Goal: Information Seeking & Learning: Learn about a topic

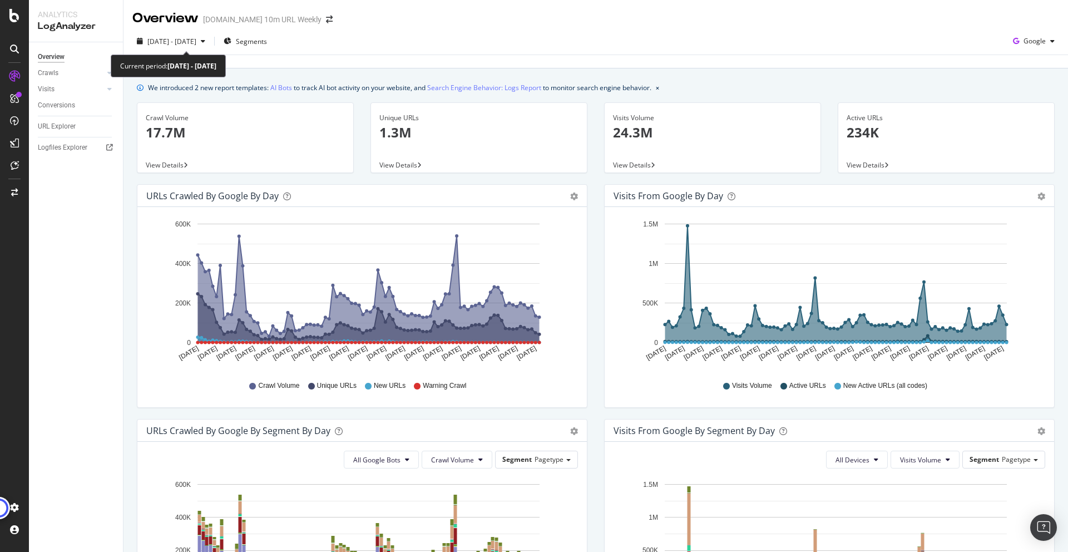
click at [179, 34] on div "[DATE] - [DATE]" at bounding box center [170, 41] width 77 height 17
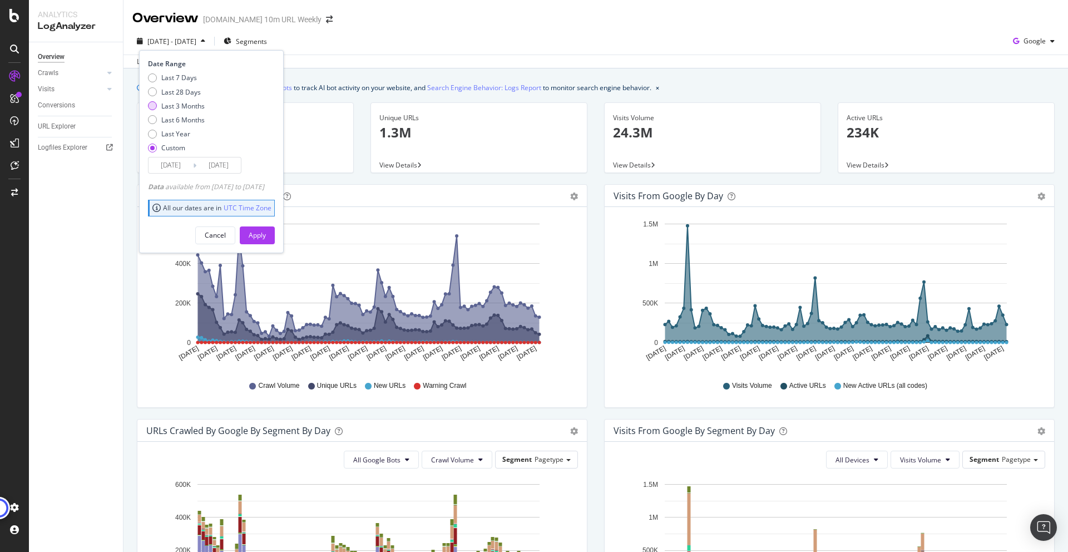
click at [180, 106] on div "Last 3 Months" at bounding box center [182, 105] width 43 height 9
type input "[DATE]"
type input "2025/09/29"
click at [266, 231] on div "Apply" at bounding box center [257, 234] width 17 height 9
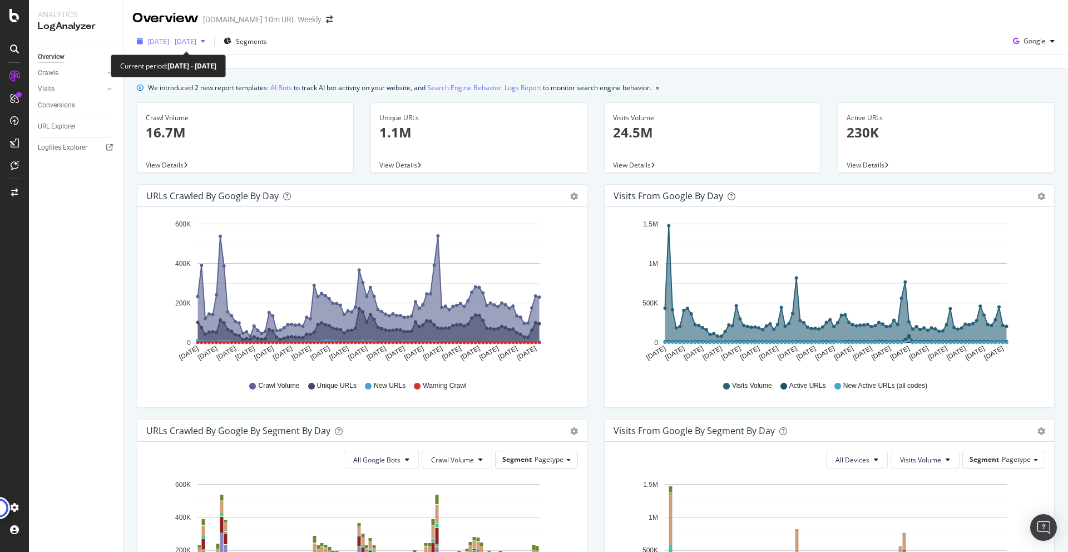
click at [194, 40] on span "2025 Jun. 30th - Sep. 29th" at bounding box center [171, 41] width 49 height 9
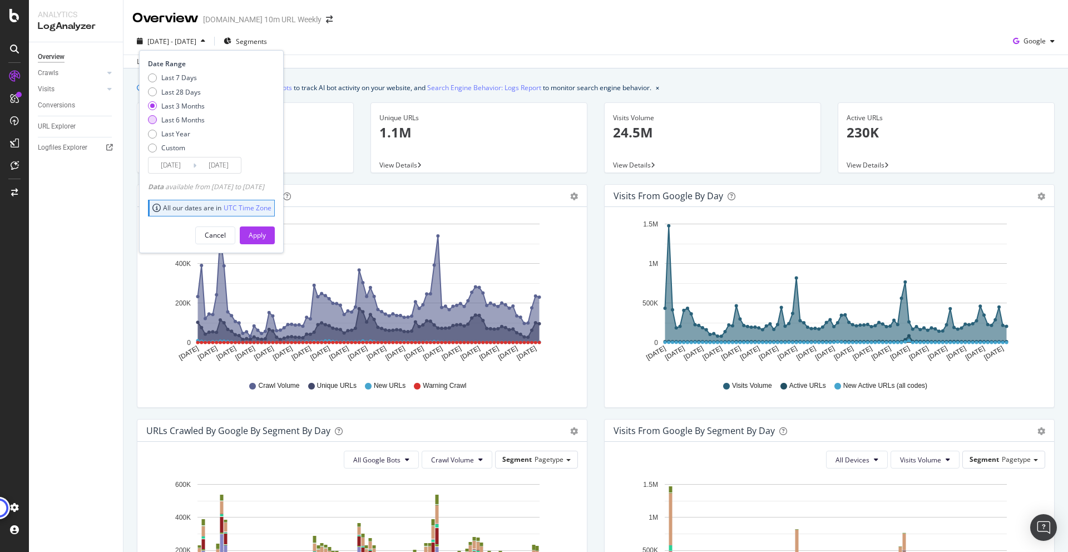
click at [192, 120] on div "Last 6 Months" at bounding box center [182, 119] width 43 height 9
click at [175, 136] on div "Last Year" at bounding box center [175, 133] width 29 height 9
type input "2024/09/30"
click at [266, 230] on div "Apply" at bounding box center [257, 234] width 17 height 9
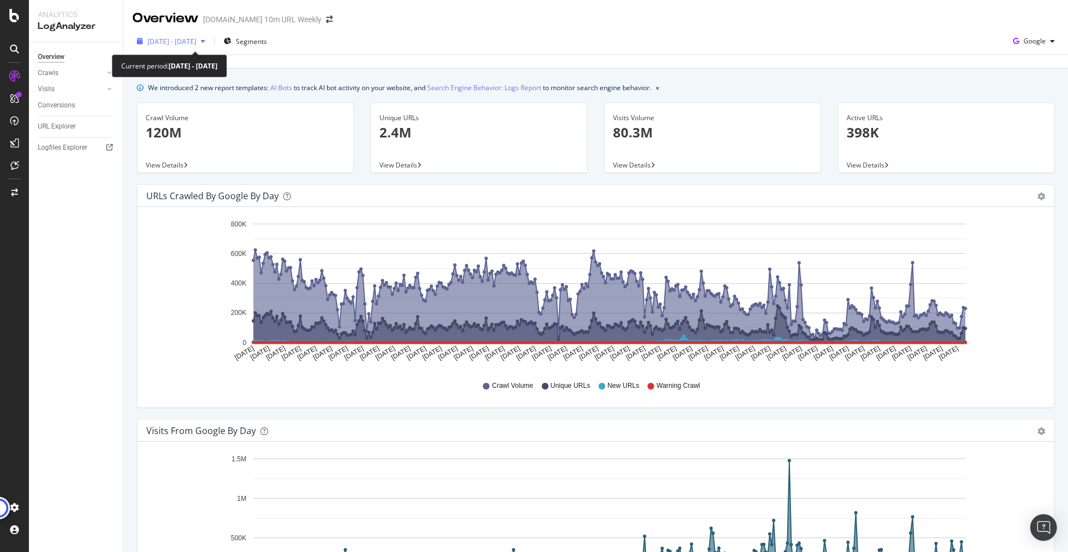
click at [196, 41] on span "2024 Sep. 30th - 2025 Sep. 29th" at bounding box center [171, 41] width 49 height 9
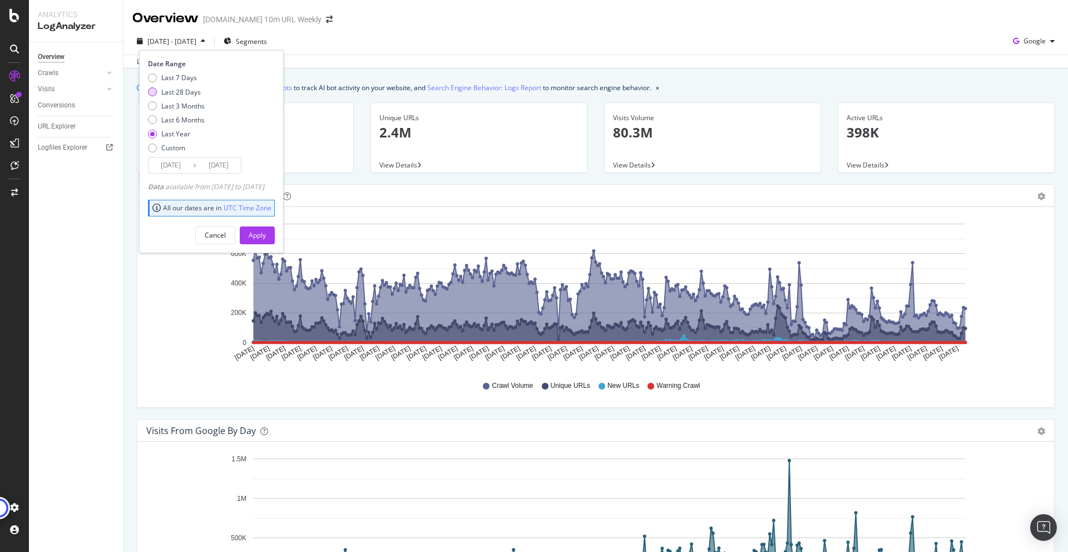
click at [185, 96] on div "Last 28 Days" at bounding box center [181, 91] width 40 height 9
type input "2025/09/02"
click at [275, 235] on button "Apply" at bounding box center [257, 235] width 35 height 18
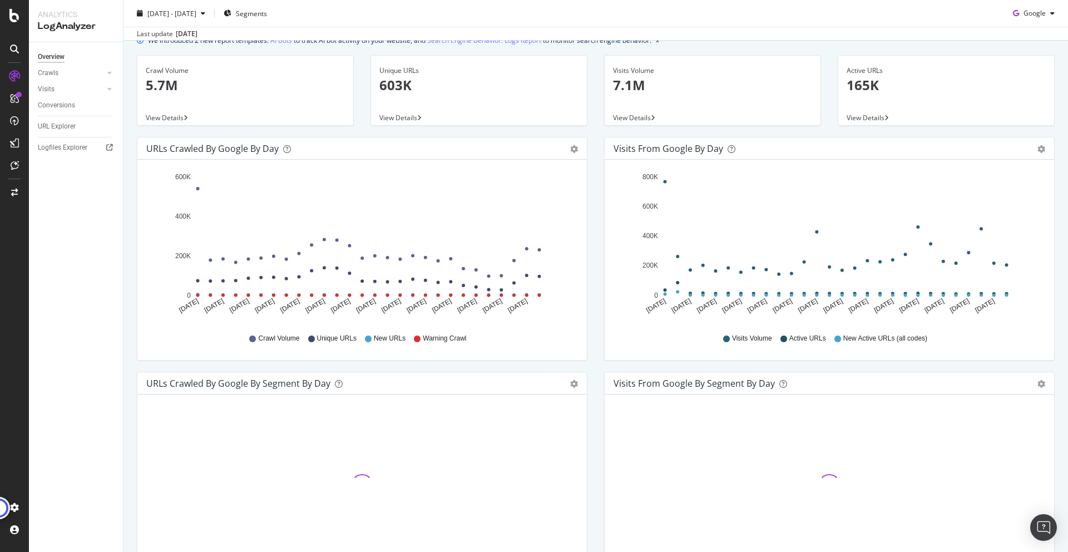
scroll to position [48, 0]
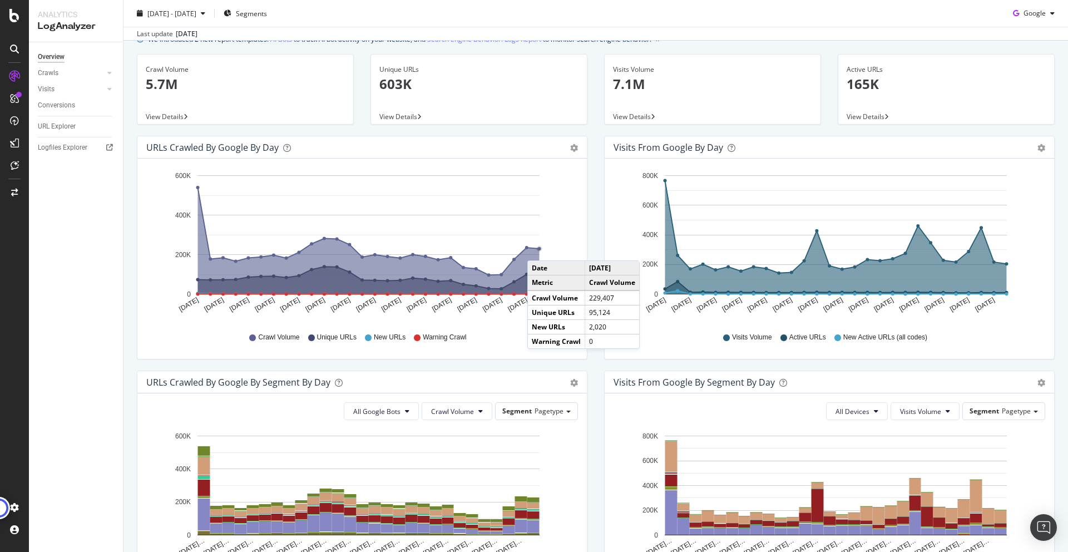
click at [539, 249] on circle "A chart." at bounding box center [539, 248] width 3 height 3
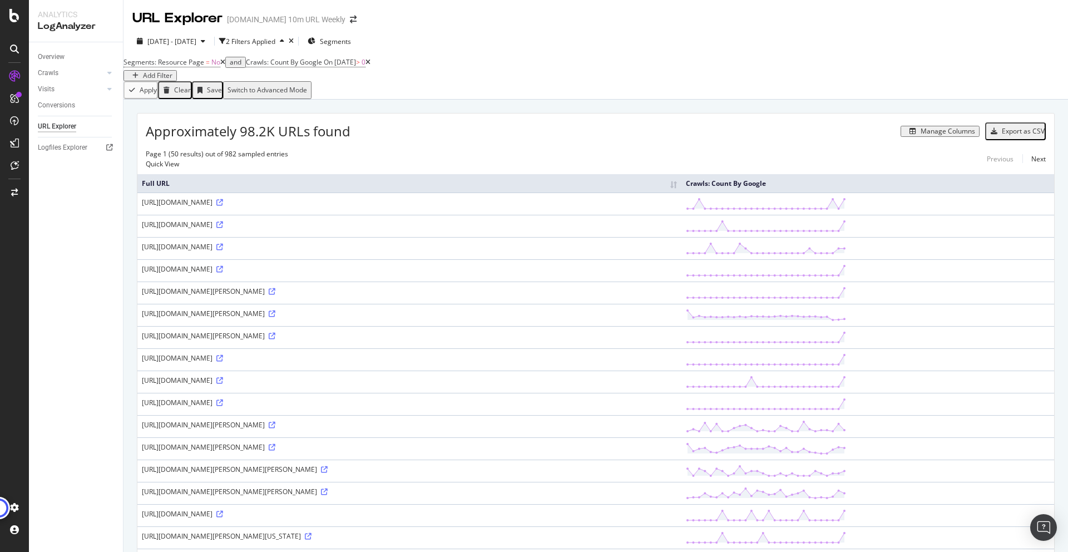
click at [938, 135] on div "Manage Columns" at bounding box center [948, 131] width 55 height 8
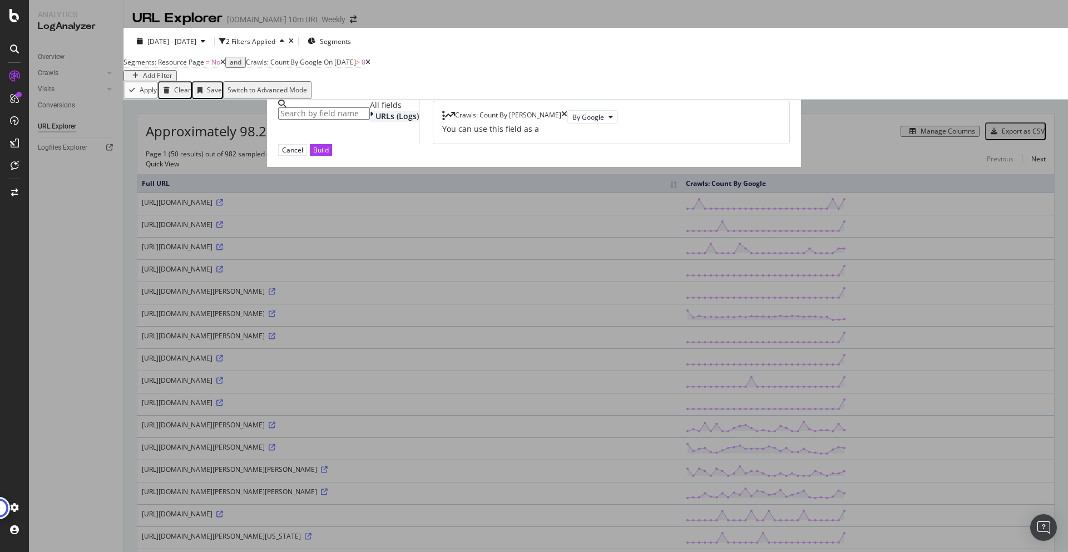
click at [386, 122] on div "URLs (Logs)" at bounding box center [394, 116] width 49 height 11
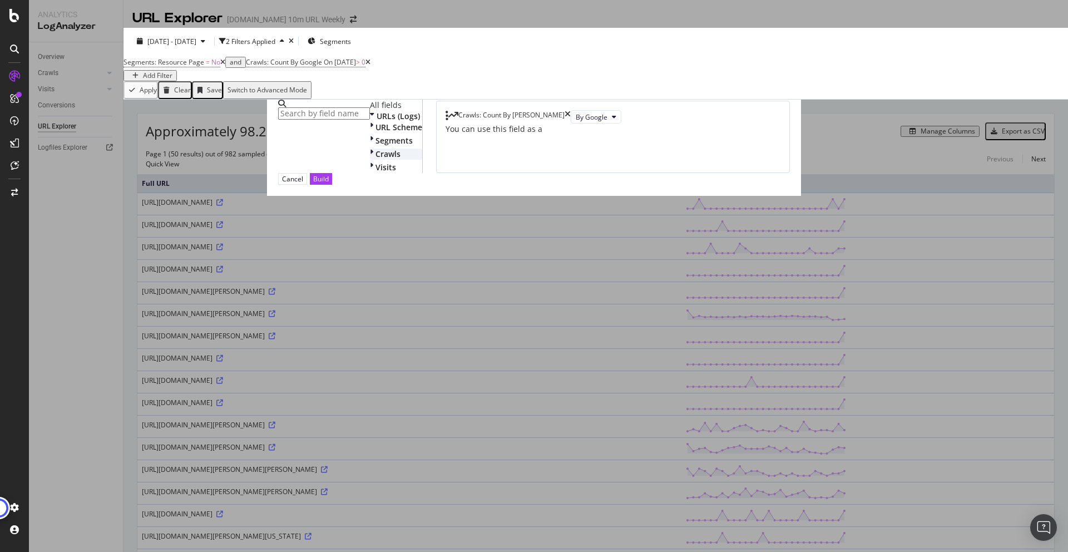
click at [376, 159] on span "Crawls" at bounding box center [388, 154] width 25 height 11
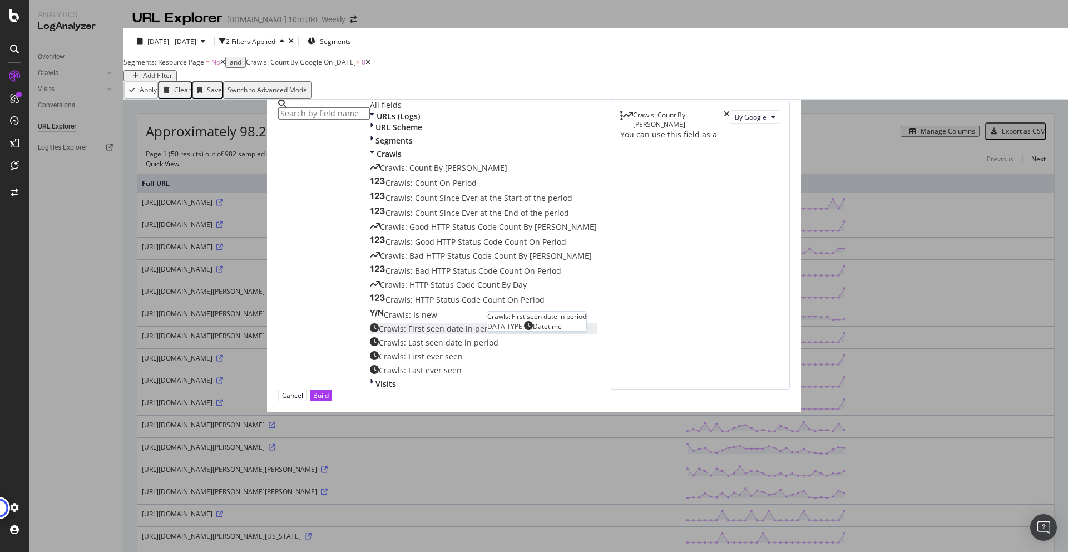
scroll to position [29, 0]
click at [386, 188] on span "Crawls: Count On Period" at bounding box center [431, 182] width 91 height 11
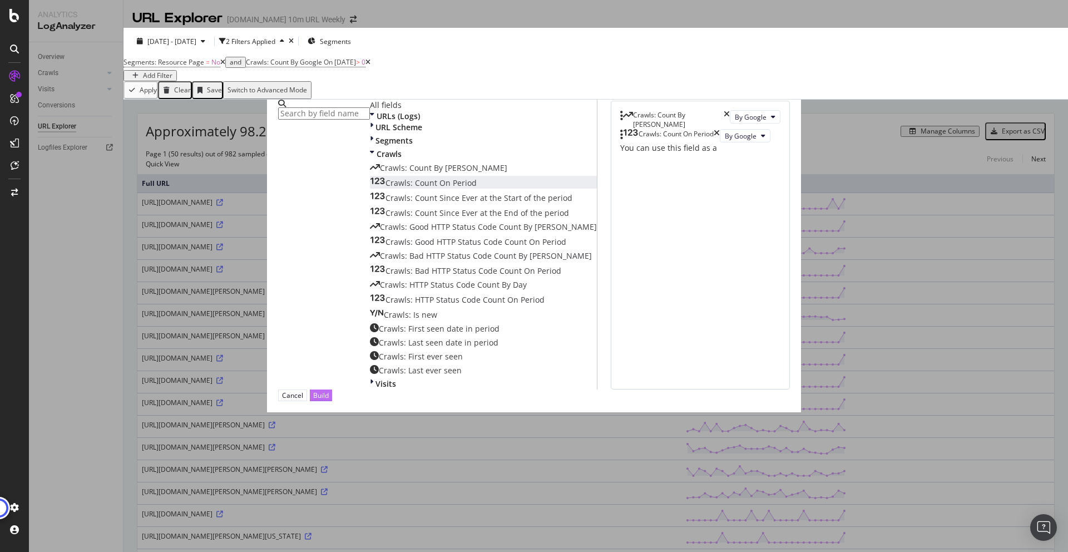
click at [329, 400] on div "Build" at bounding box center [321, 395] width 16 height 9
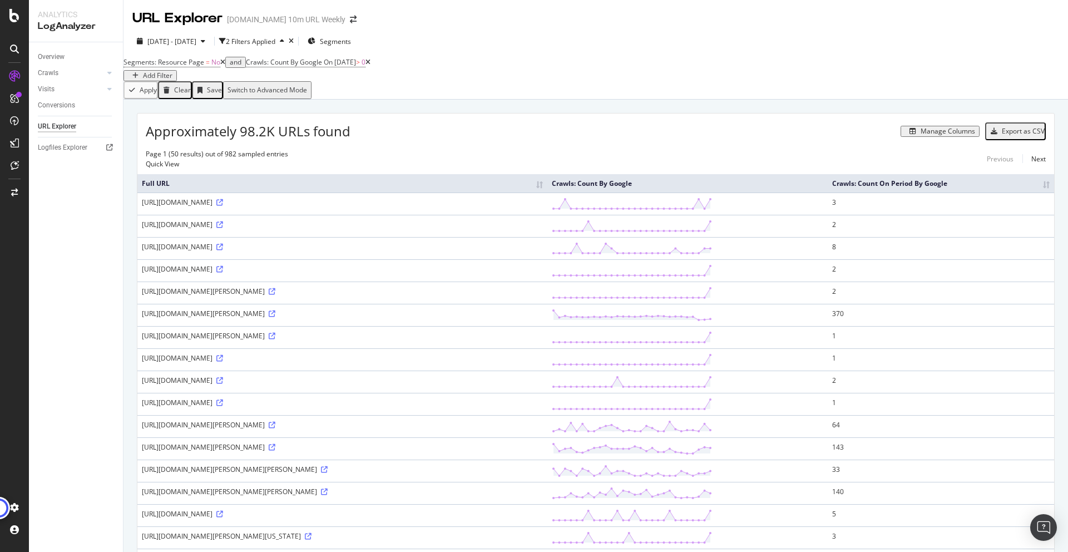
click at [1036, 190] on th "Crawls: Count On Period By Google" at bounding box center [941, 183] width 226 height 18
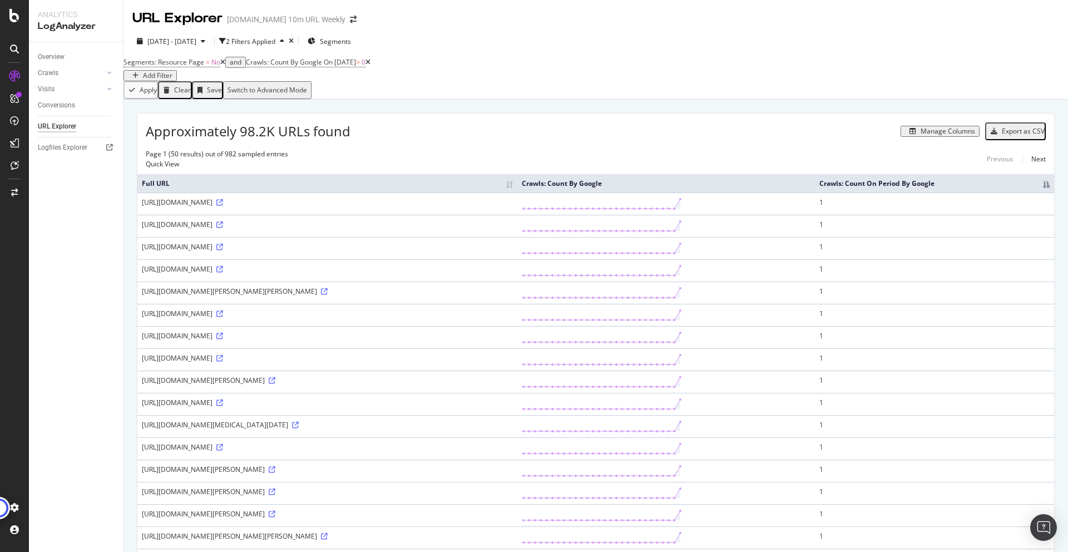
click at [1040, 189] on th "Crawls: Count On Period By Google" at bounding box center [934, 183] width 239 height 18
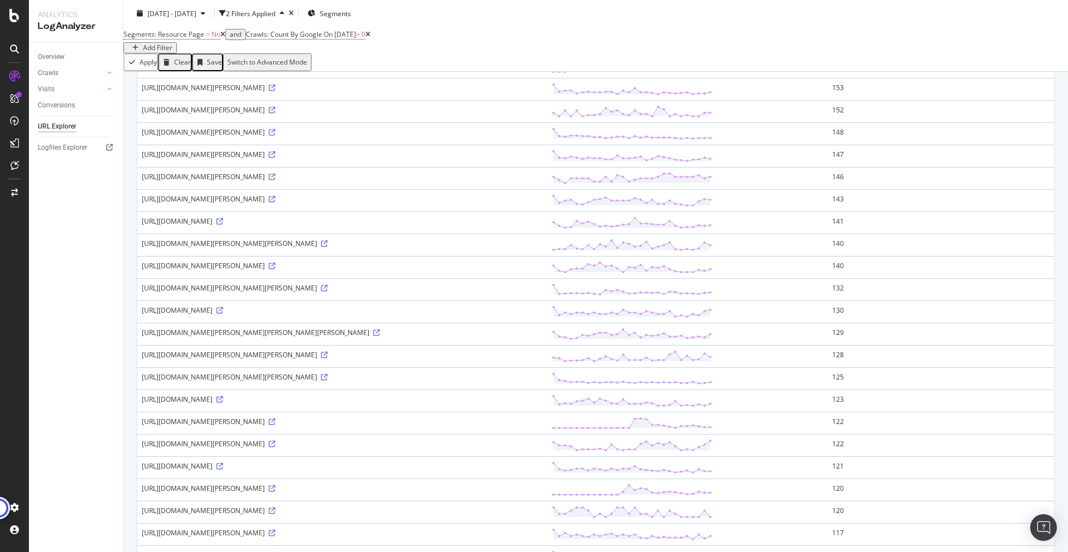
scroll to position [818, 0]
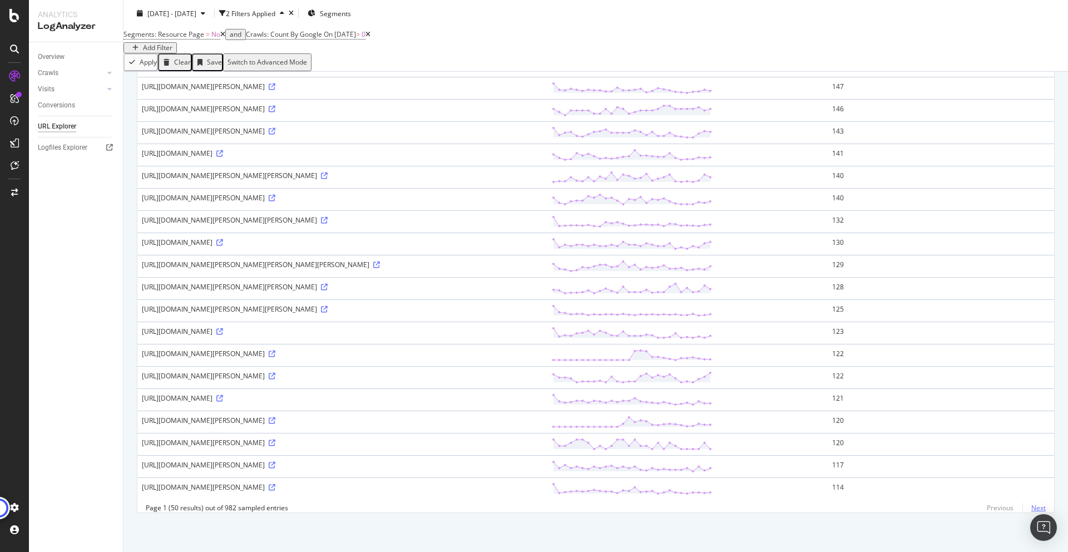
click at [1029, 509] on link "Next" at bounding box center [1034, 508] width 23 height 16
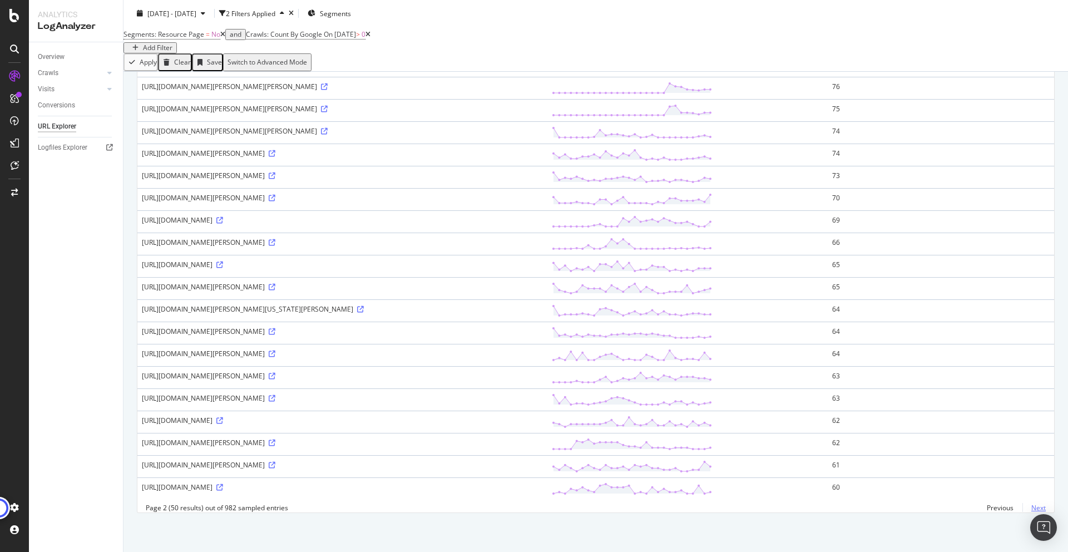
click at [1029, 507] on link "Next" at bounding box center [1034, 508] width 23 height 16
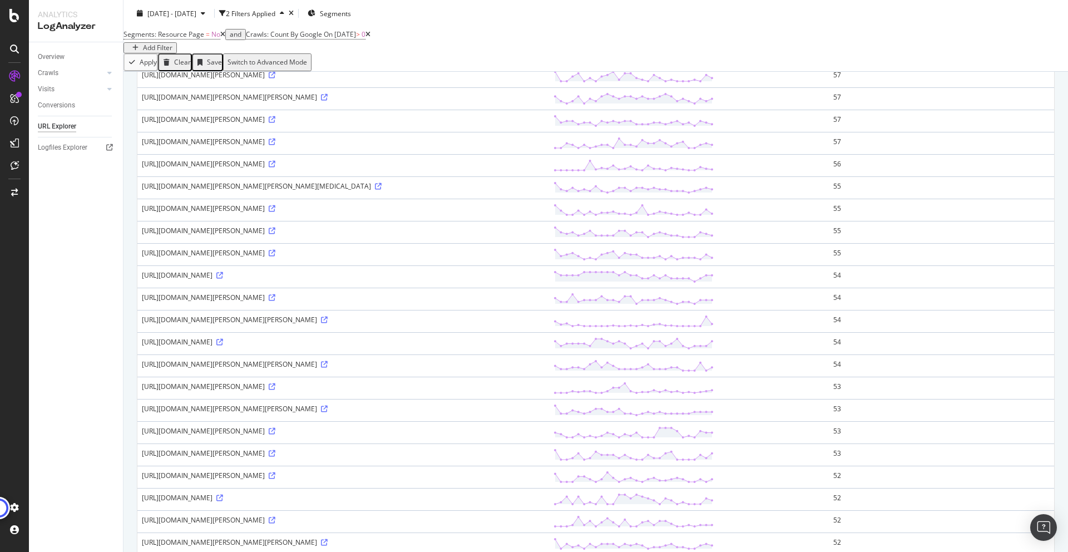
scroll to position [0, 0]
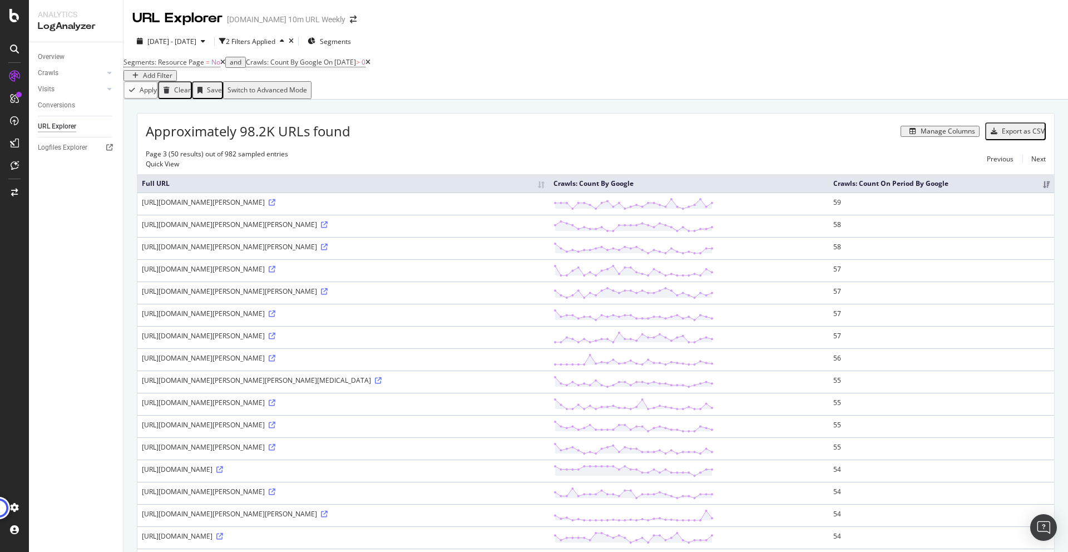
click at [172, 72] on div "Add Filter" at bounding box center [157, 76] width 29 height 8
click at [533, 82] on span "URLs (Logs)" at bounding box center [552, 76] width 38 height 9
click at [533, 91] on span "URL Scheme" at bounding box center [553, 86] width 41 height 9
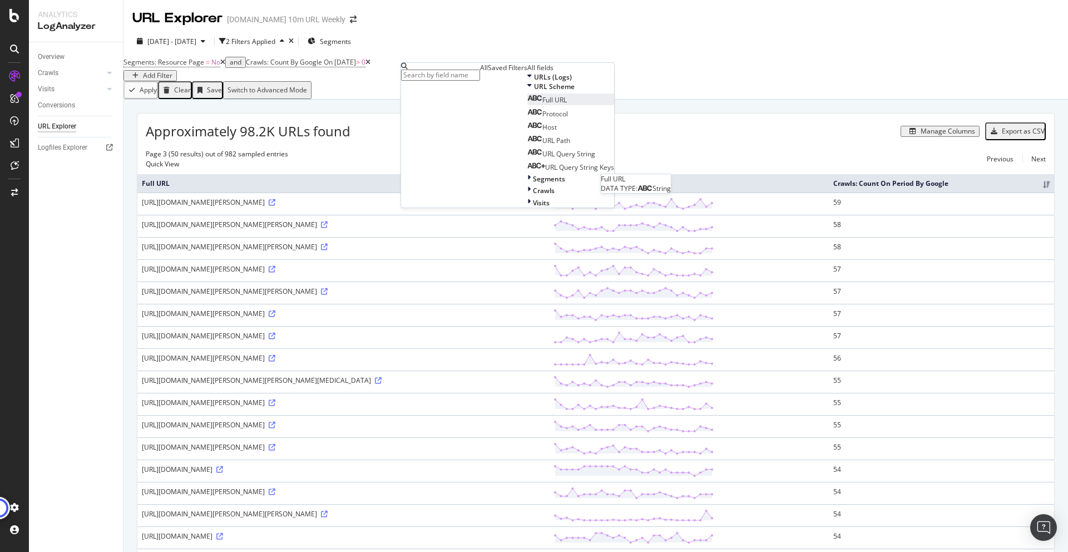
click at [542, 105] on span "Full URL" at bounding box center [554, 99] width 24 height 9
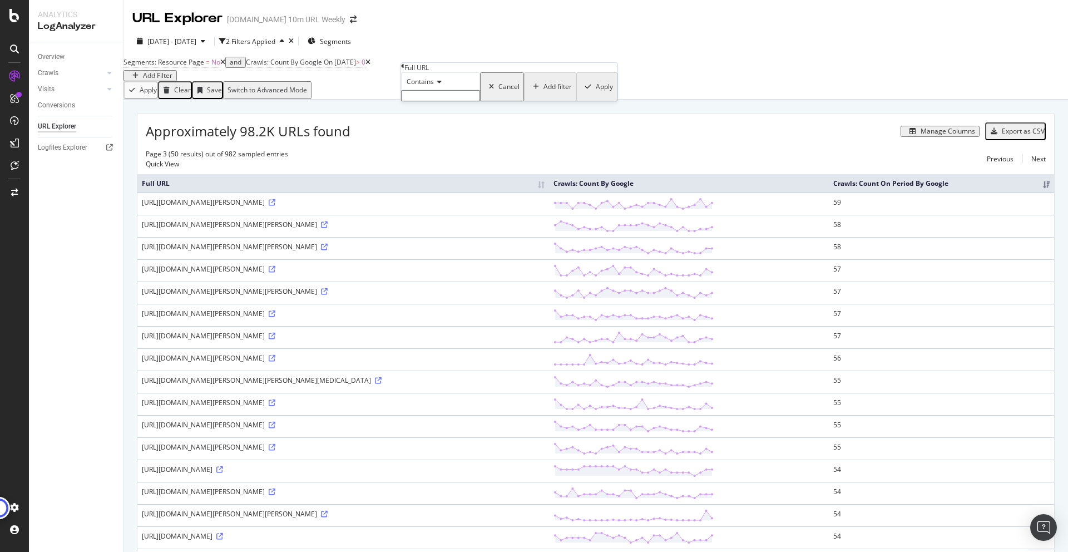
click at [439, 101] on input "text" at bounding box center [440, 95] width 79 height 11
click at [449, 101] on input "text" at bounding box center [440, 95] width 79 height 11
paste input "https://talksport.com/"
type input "https://talksport.com/"
click at [434, 86] on span "Contains" at bounding box center [420, 81] width 27 height 9
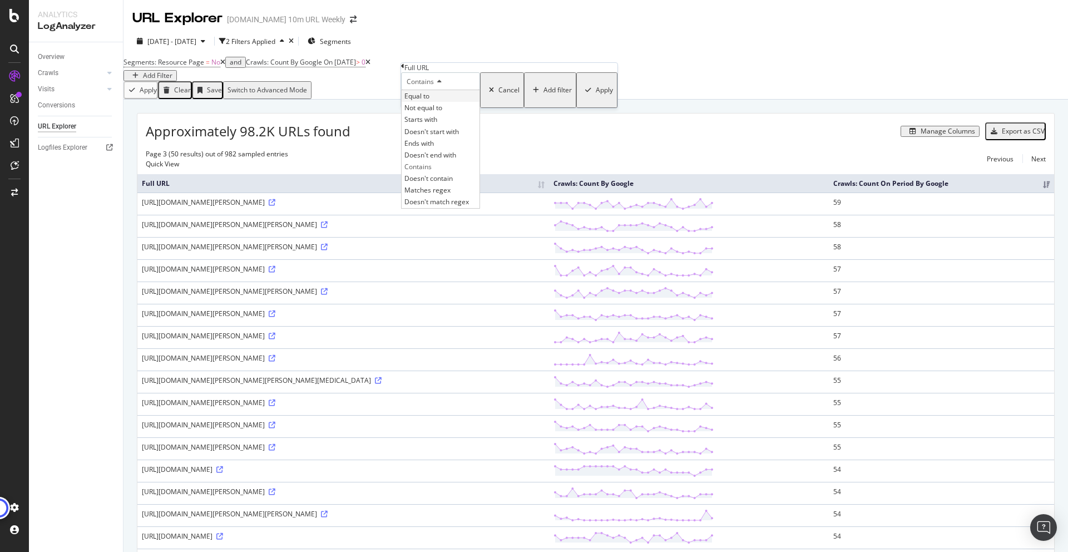
click at [430, 101] on span "Equal to" at bounding box center [416, 95] width 25 height 9
click at [596, 94] on div "Apply" at bounding box center [604, 90] width 17 height 8
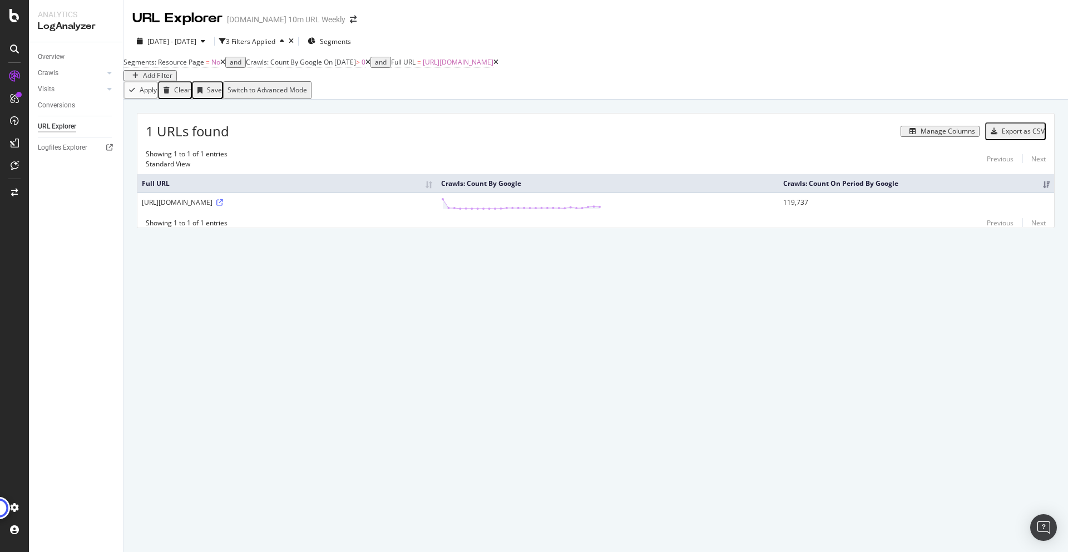
click at [498, 66] on icon at bounding box center [495, 62] width 5 height 7
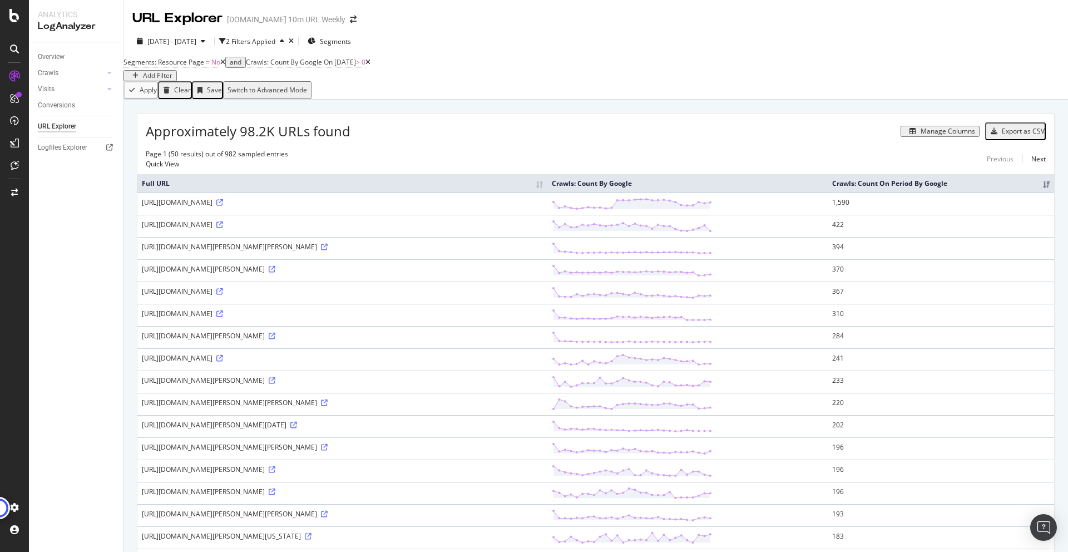
click at [1037, 191] on th "Crawls: Count On Period By Google" at bounding box center [941, 183] width 226 height 18
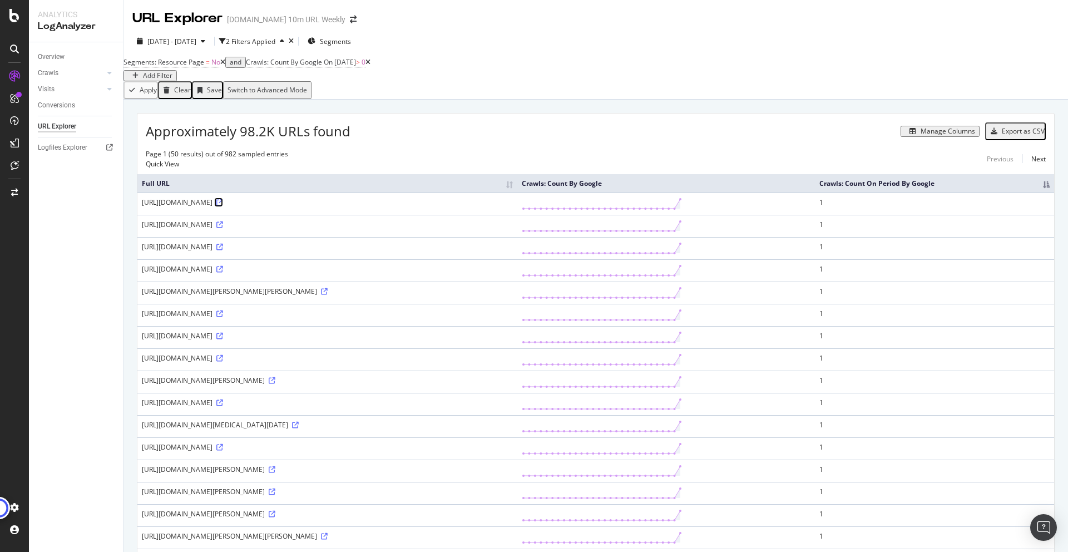
click at [223, 206] on icon at bounding box center [219, 202] width 7 height 7
click at [1040, 190] on th "Crawls: Count On Period By Google" at bounding box center [934, 183] width 239 height 18
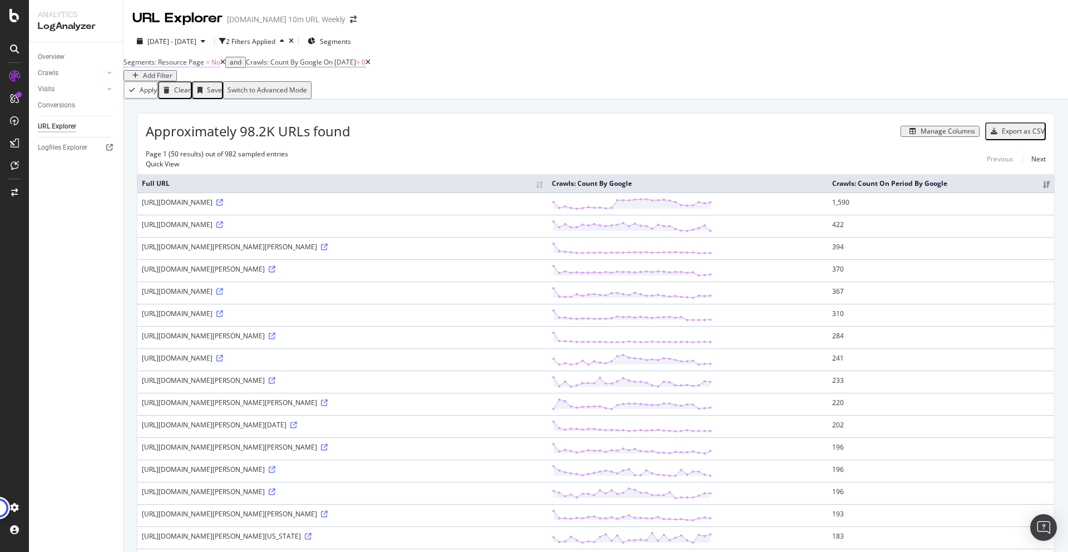
click at [220, 67] on span "No" at bounding box center [215, 61] width 9 height 9
click at [147, 85] on span "No" at bounding box center [143, 79] width 9 height 9
click at [159, 100] on div "Yes" at bounding box center [150, 94] width 32 height 12
click at [284, 83] on div "Apply" at bounding box center [292, 80] width 17 height 8
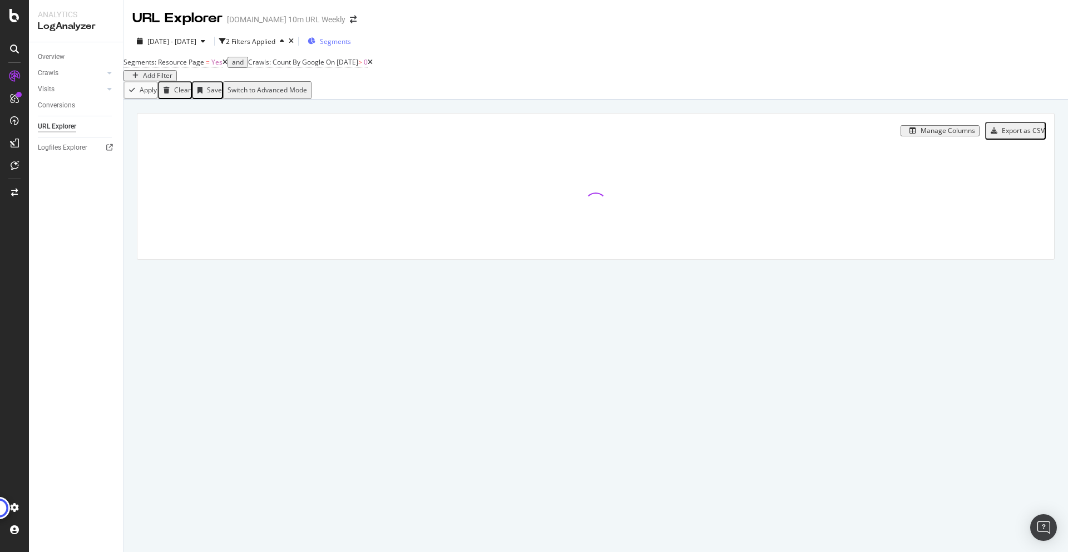
click at [351, 41] on span "Segments" at bounding box center [335, 41] width 31 height 9
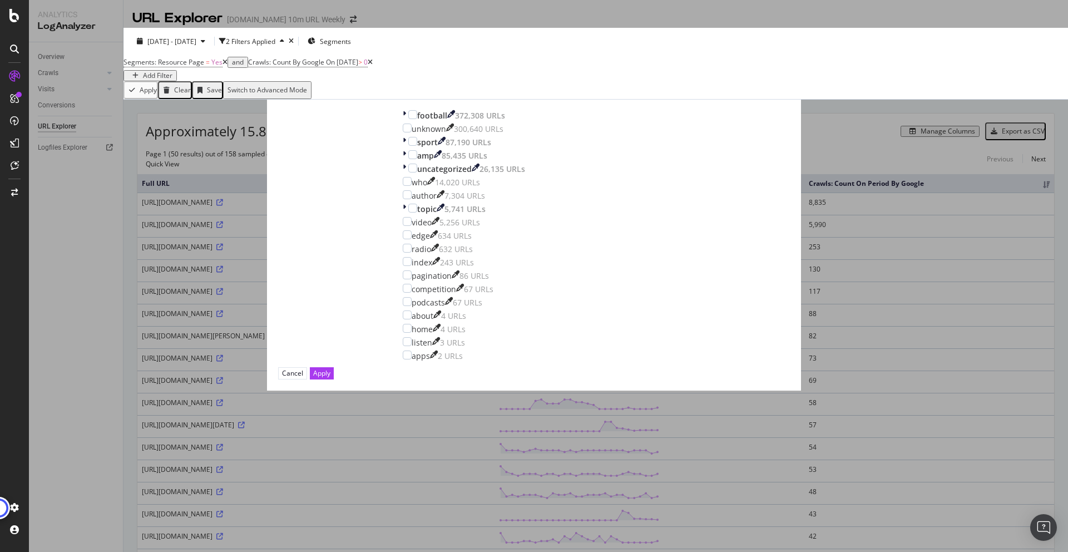
click at [335, 95] on button "pagetype" at bounding box center [306, 86] width 57 height 18
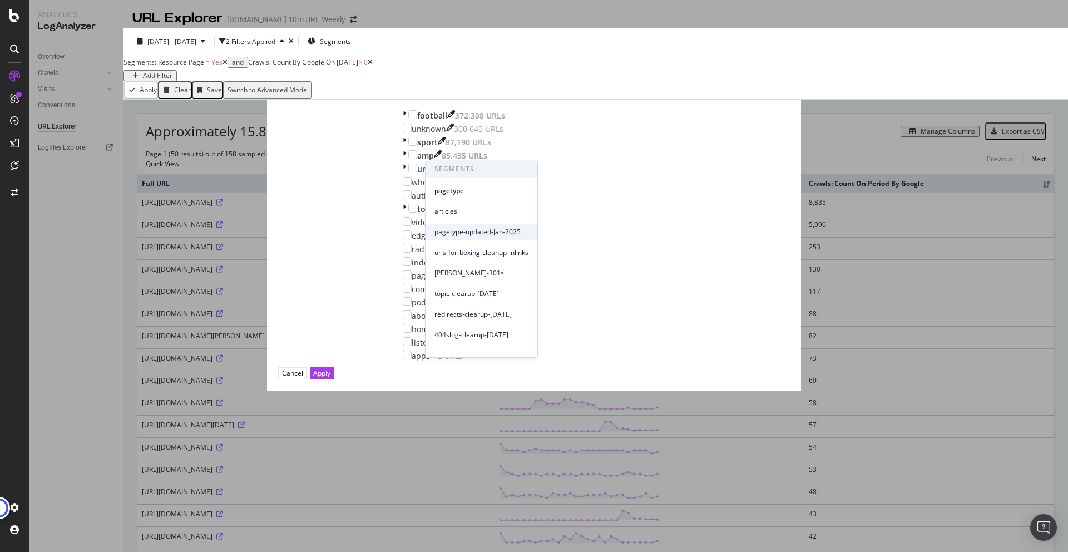
click at [491, 225] on div "pagetype-updated-Jan-2025" at bounding box center [482, 232] width 112 height 16
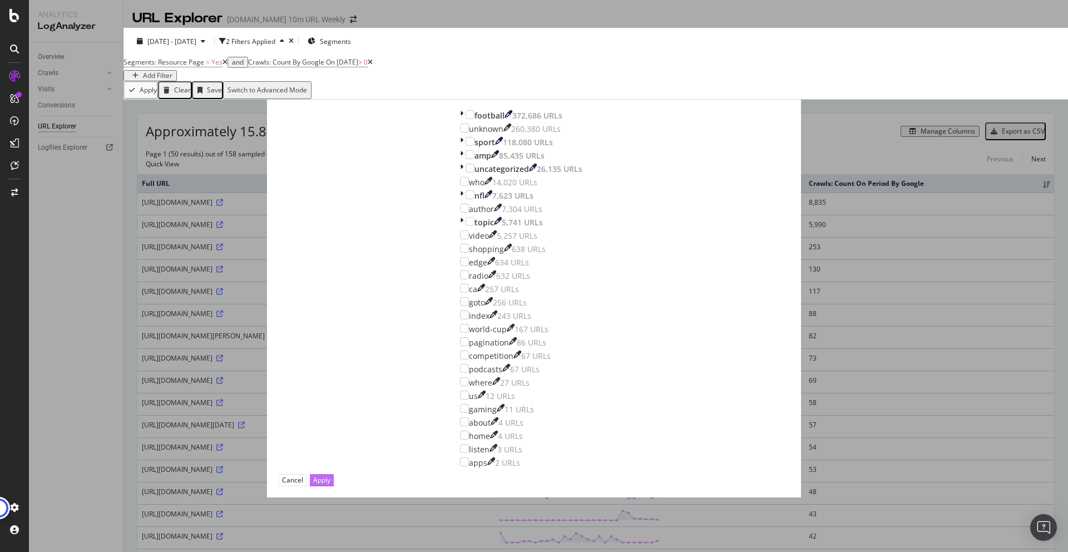
click at [330, 475] on div "Apply" at bounding box center [321, 479] width 17 height 9
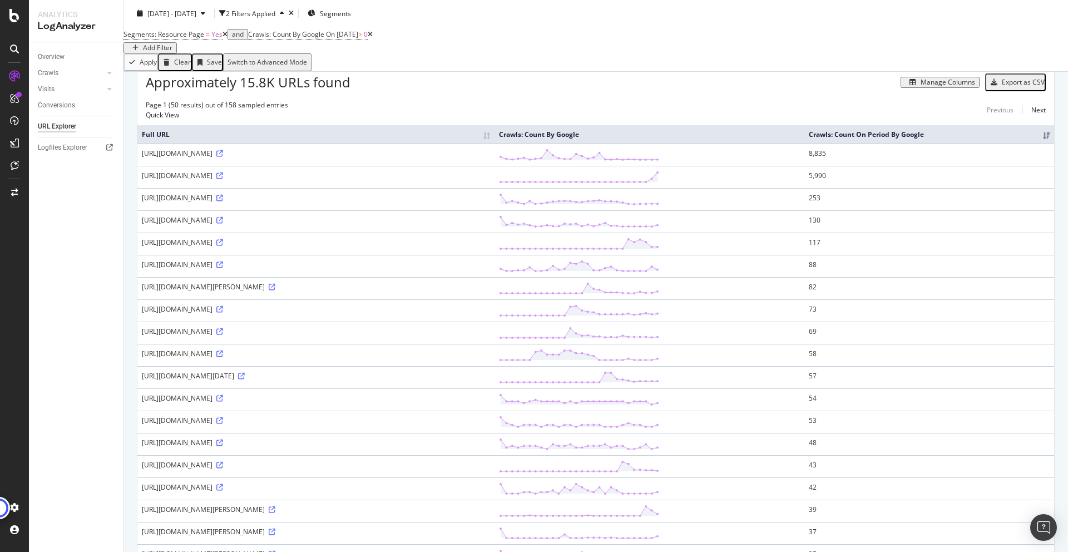
scroll to position [46, 0]
click at [223, 182] on icon at bounding box center [219, 178] width 7 height 7
click at [223, 160] on icon at bounding box center [219, 156] width 7 height 7
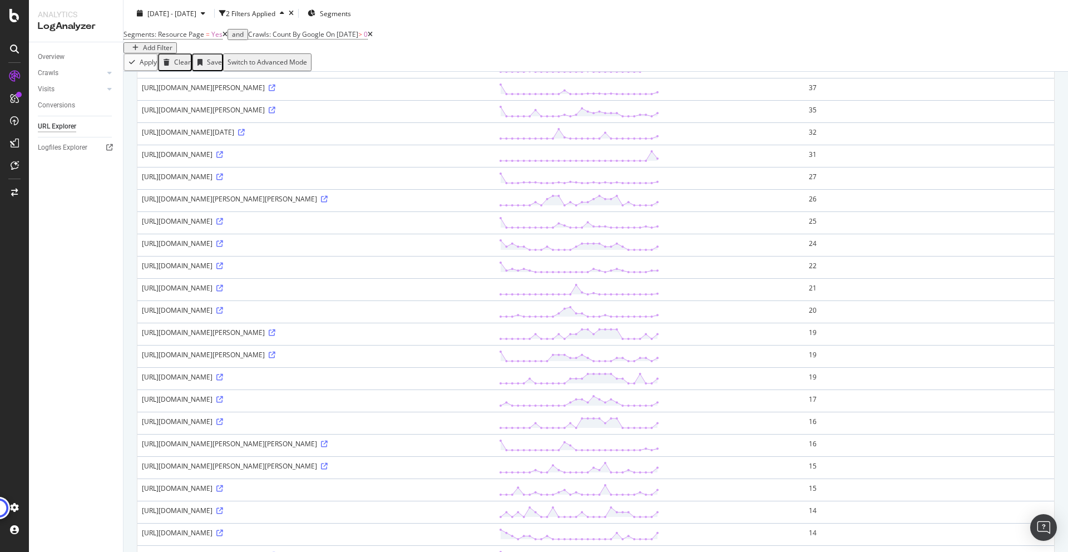
scroll to position [494, 0]
click at [223, 290] on icon at bounding box center [219, 287] width 7 height 7
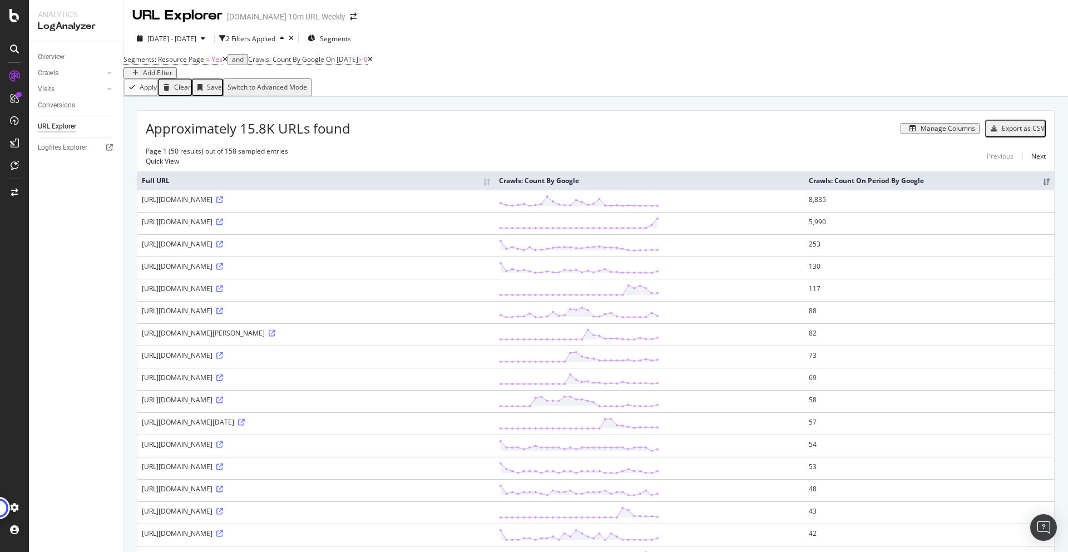
scroll to position [0, 0]
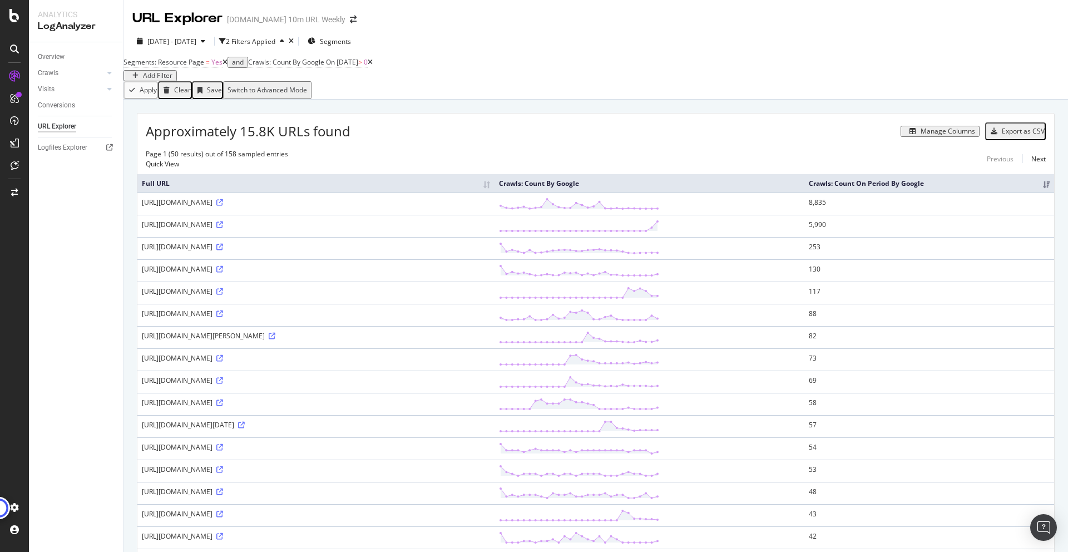
click at [172, 76] on div "Add Filter" at bounding box center [157, 76] width 29 height 8
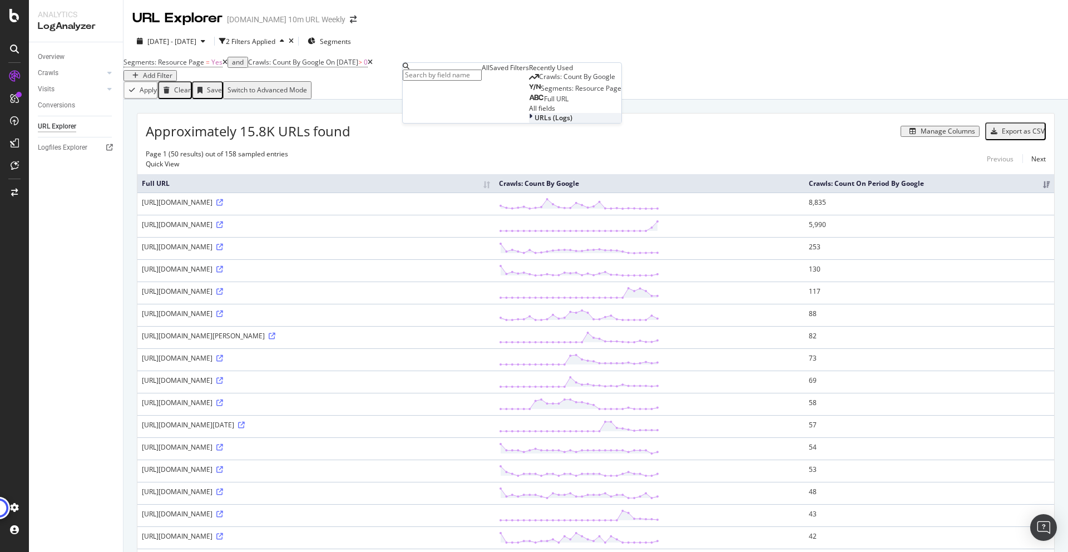
click at [535, 122] on span "URLs (Logs)" at bounding box center [554, 117] width 38 height 9
click at [529, 144] on icon at bounding box center [530, 139] width 3 height 9
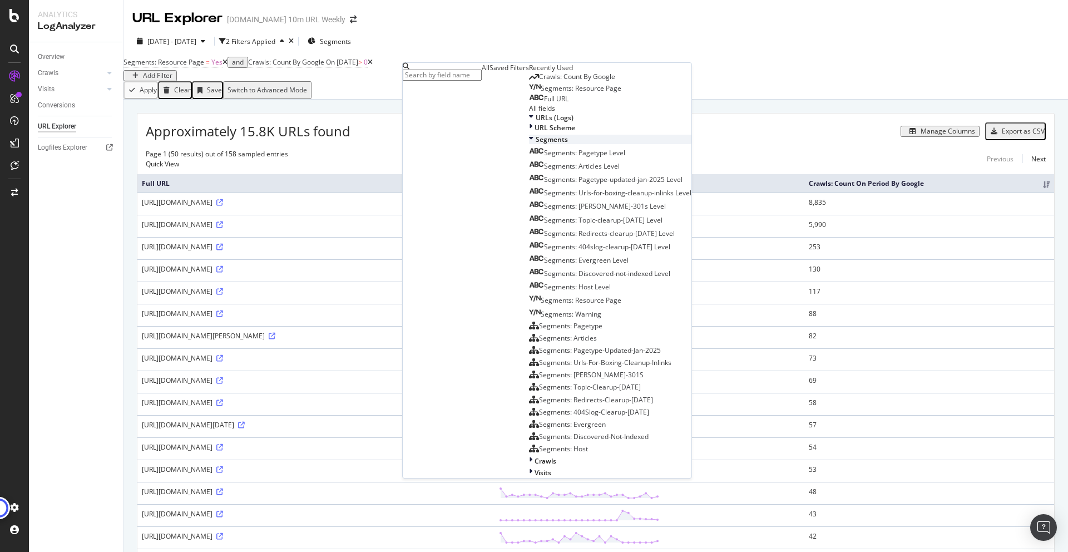
click at [529, 144] on icon at bounding box center [531, 139] width 4 height 9
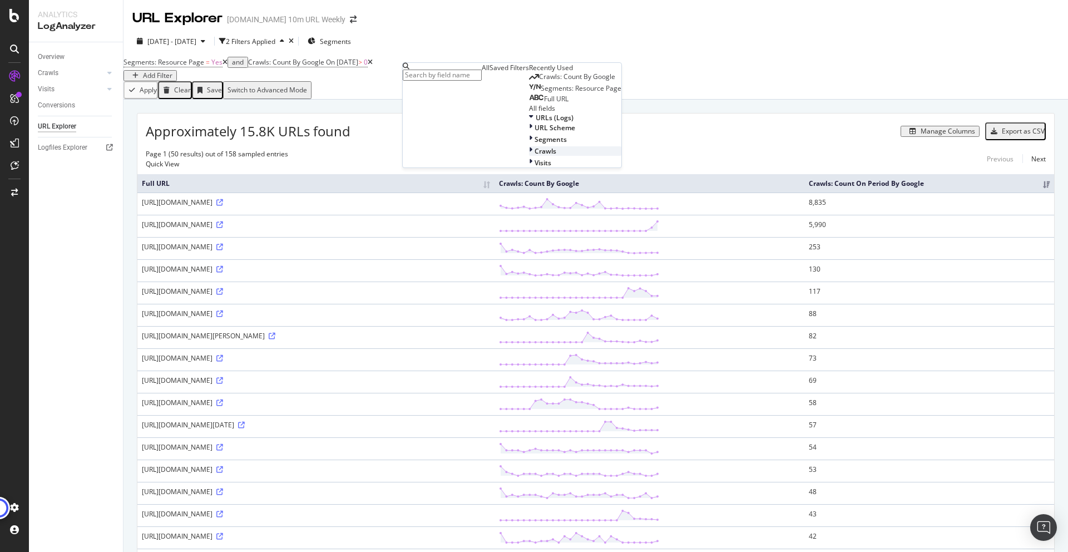
click at [529, 156] on div at bounding box center [532, 150] width 6 height 9
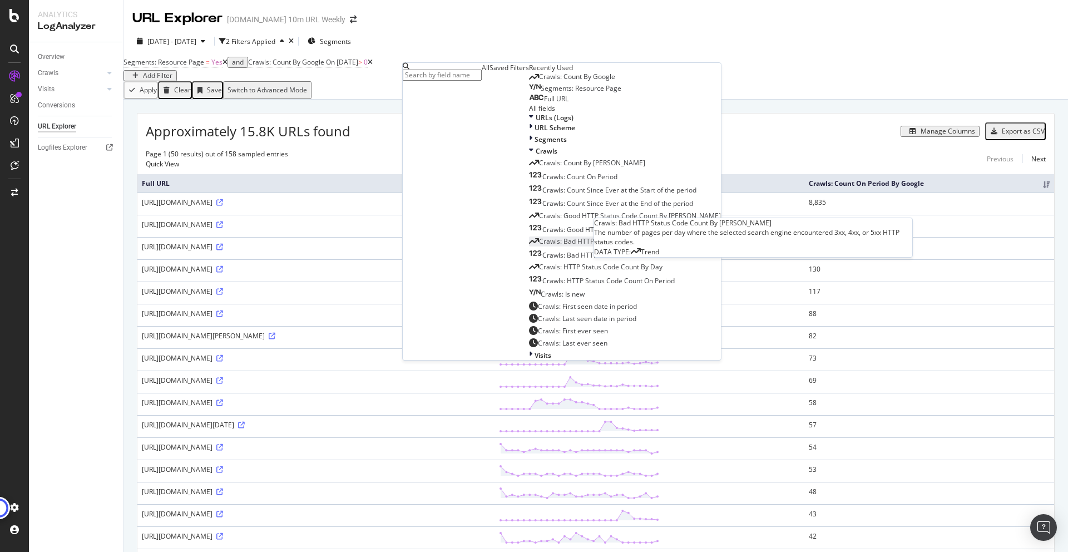
scroll to position [178, 0]
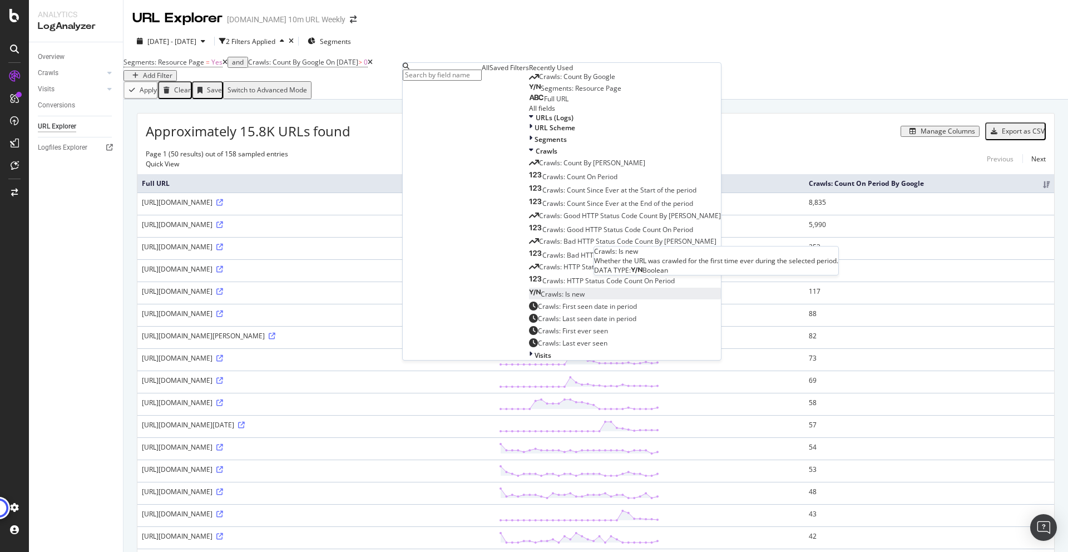
click at [541, 289] on span "Crawls: Is new" at bounding box center [563, 293] width 44 height 9
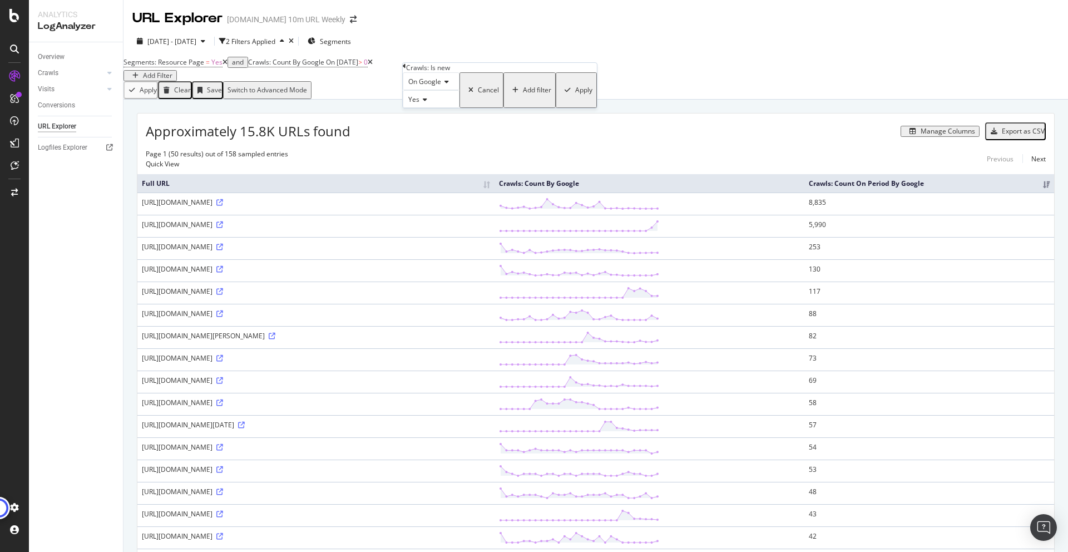
click at [575, 94] on div "Apply" at bounding box center [583, 90] width 17 height 8
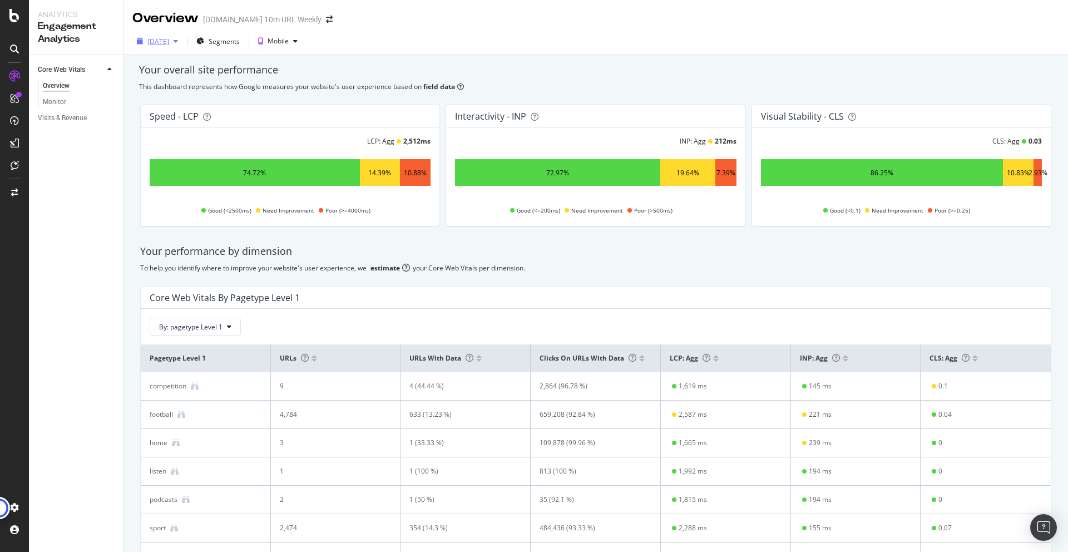
click at [169, 46] on div "[DATE]" at bounding box center [158, 41] width 22 height 9
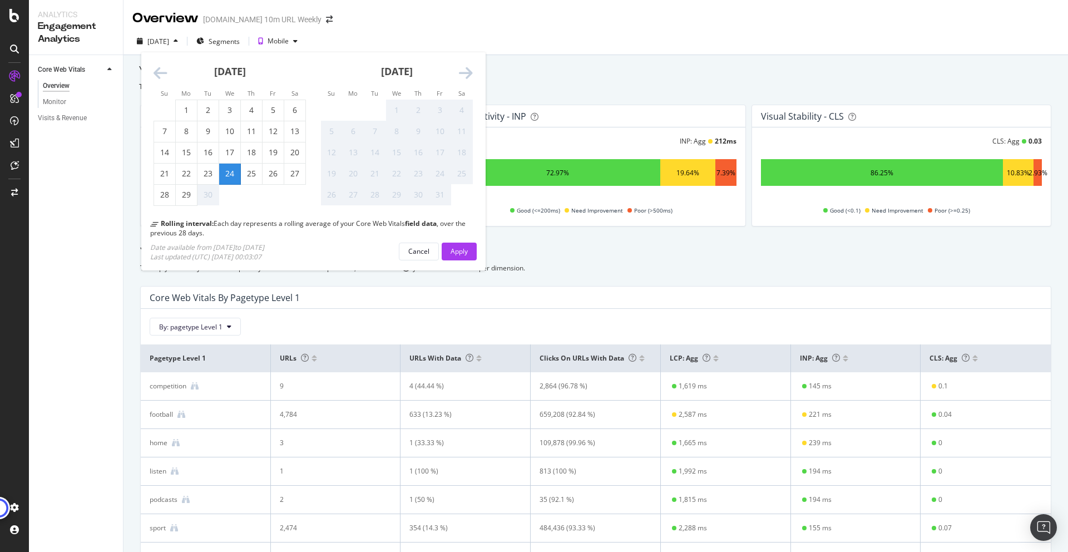
click at [495, 79] on div "Your overall site performance This dashboard represents how Google measures you…" at bounding box center [596, 365] width 945 height 621
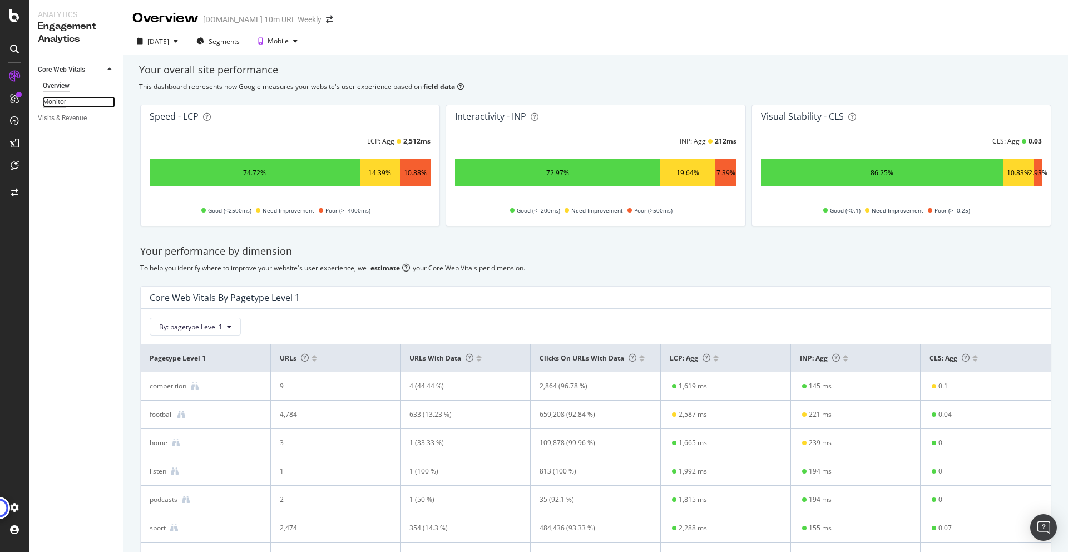
click at [53, 101] on div "Monitor" at bounding box center [54, 102] width 23 height 12
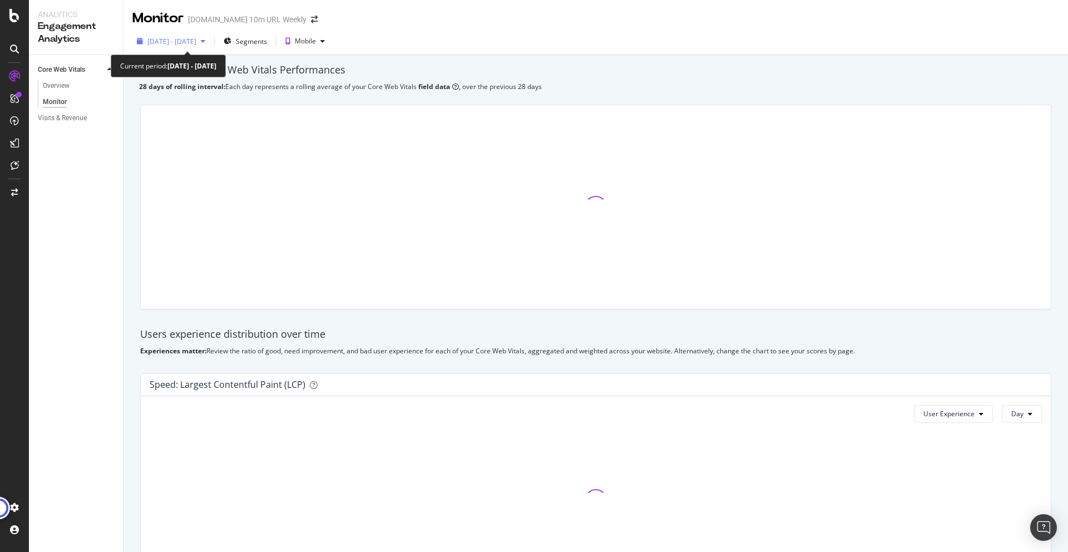
click at [196, 39] on span "2025 Aug. 28th - Sep. 24th" at bounding box center [171, 41] width 49 height 9
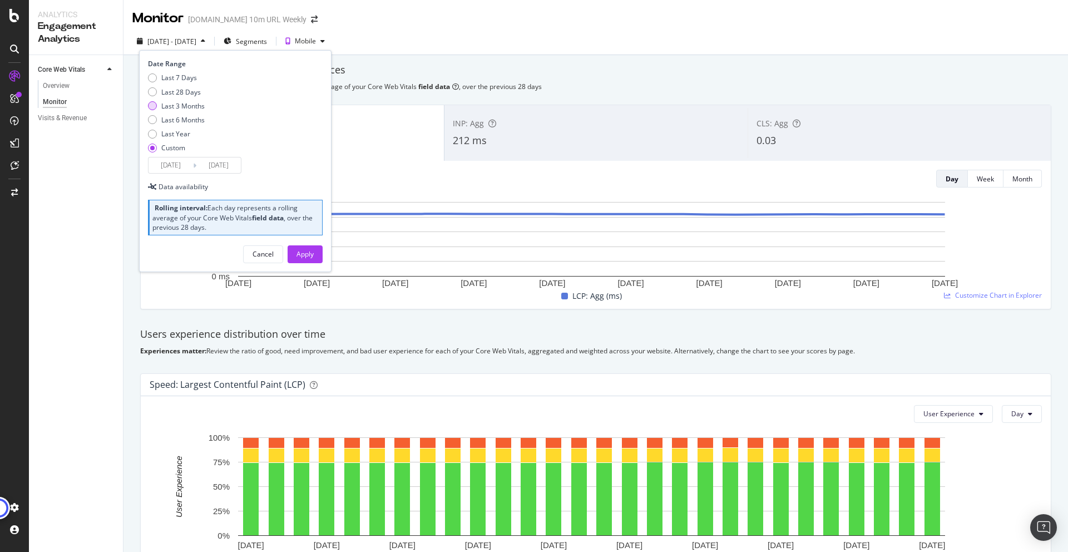
click at [180, 107] on div "Last 3 Months" at bounding box center [182, 105] width 43 height 9
type input "2025/06/30"
type input "2025/09/29"
click at [179, 91] on div "Last 28 Days" at bounding box center [181, 91] width 40 height 9
click at [179, 112] on div "Last 7 Days Last 28 Days Last 3 Months Last 6 Months Last Year Custom" at bounding box center [176, 115] width 57 height 84
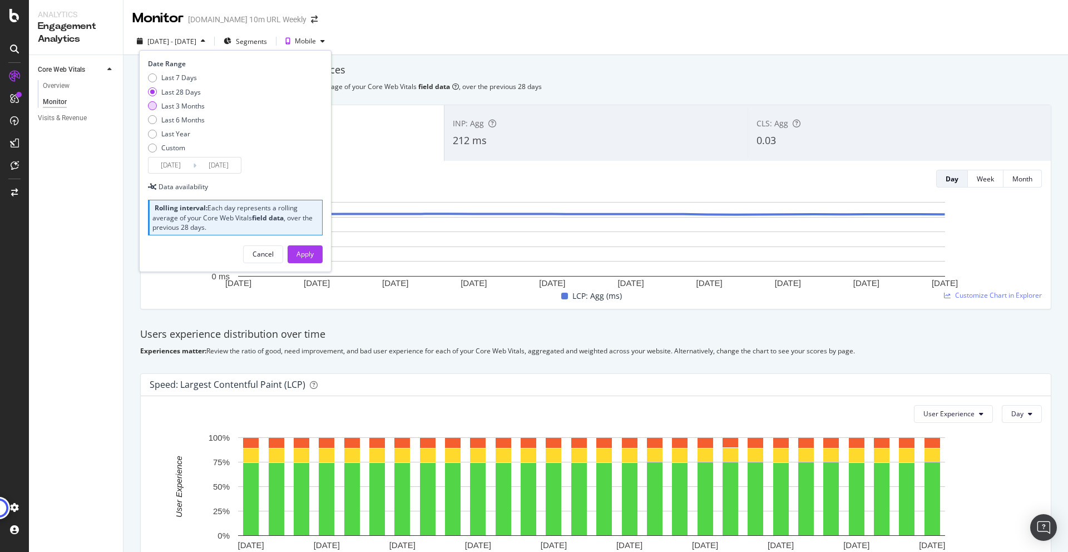
click at [179, 106] on div "Last 3 Months" at bounding box center [182, 105] width 43 height 9
type input "2025/06/30"
click at [315, 251] on button "Apply" at bounding box center [305, 254] width 35 height 18
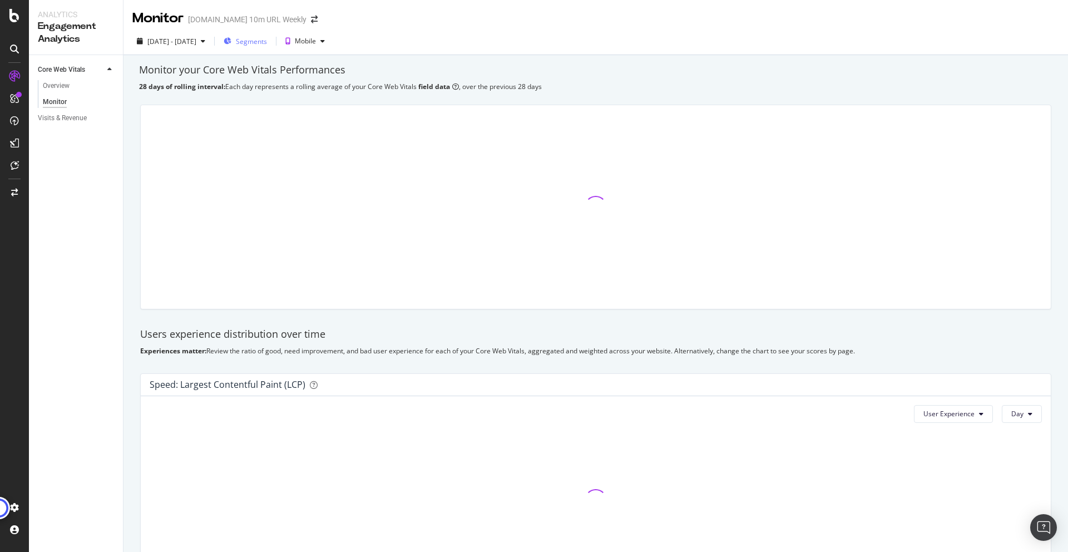
click at [267, 40] on span "Segments" at bounding box center [251, 41] width 31 height 9
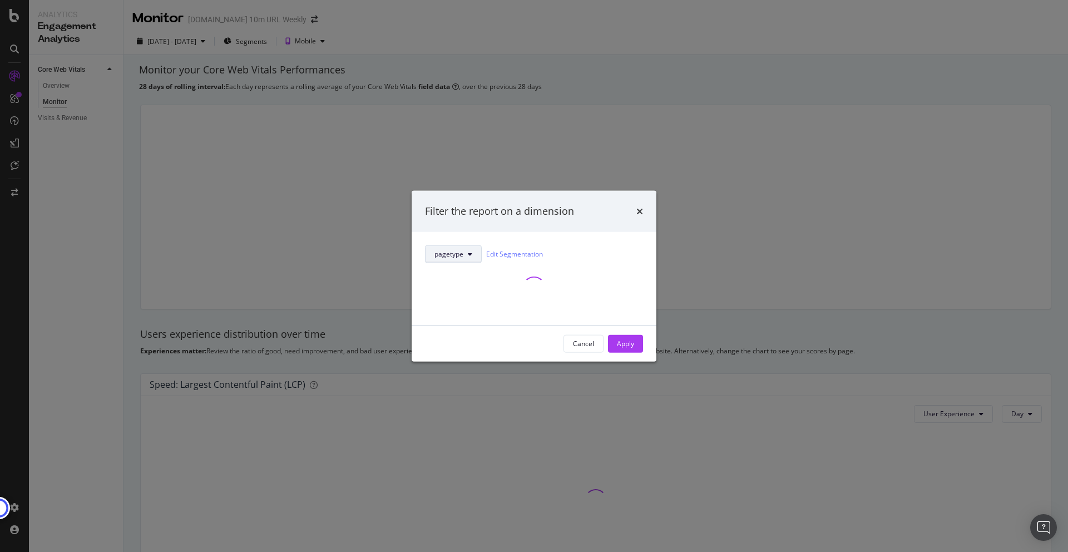
click at [474, 254] on button "pagetype" at bounding box center [453, 254] width 57 height 18
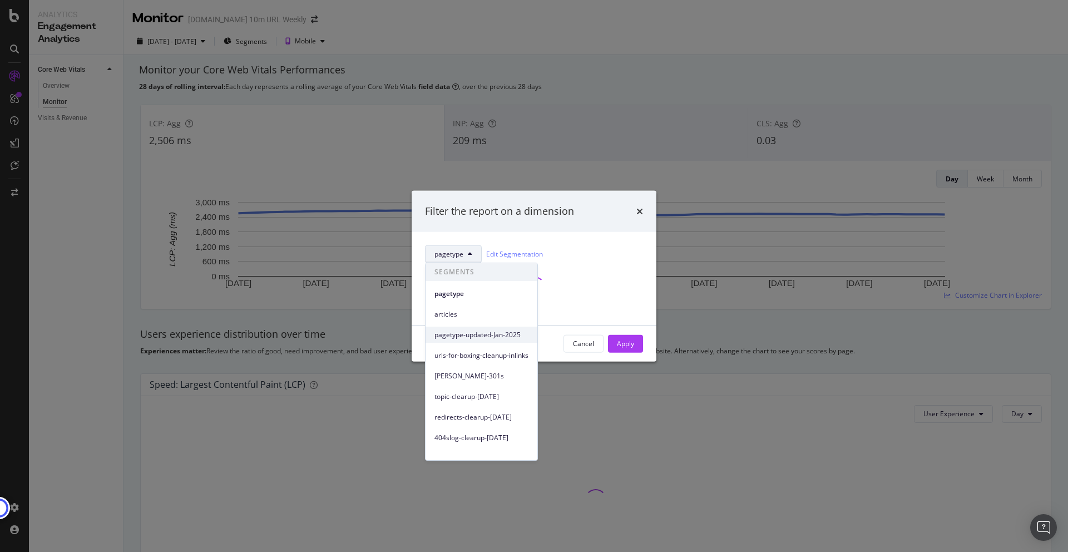
click at [495, 327] on div "pagetype-updated-Jan-2025" at bounding box center [482, 335] width 112 height 16
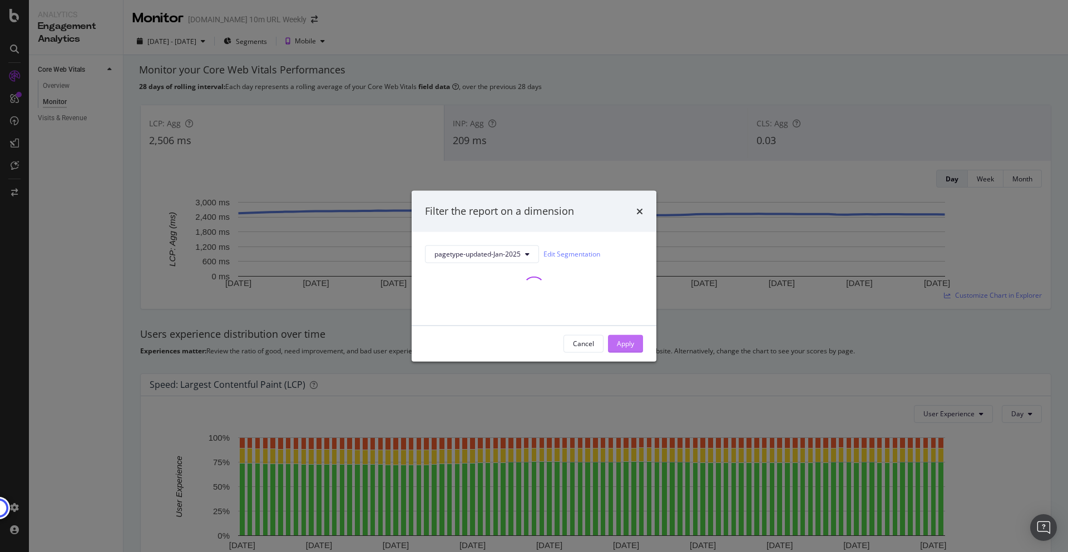
click at [635, 337] on button "Apply" at bounding box center [625, 343] width 35 height 18
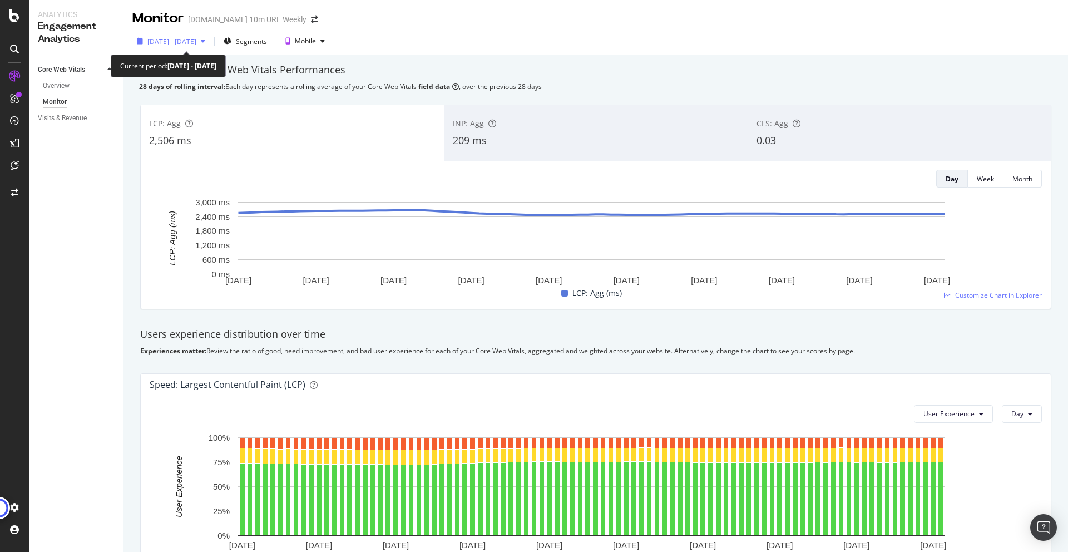
click at [196, 45] on span "2025 Jun. 30th - Sep. 29th" at bounding box center [171, 41] width 49 height 9
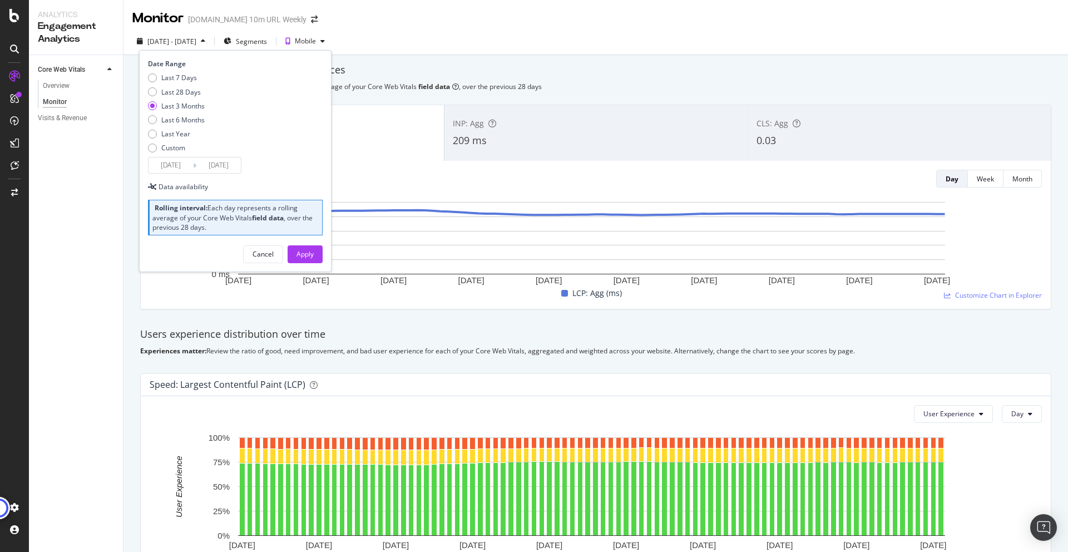
click at [181, 165] on input "2025/06/30" at bounding box center [171, 165] width 45 height 16
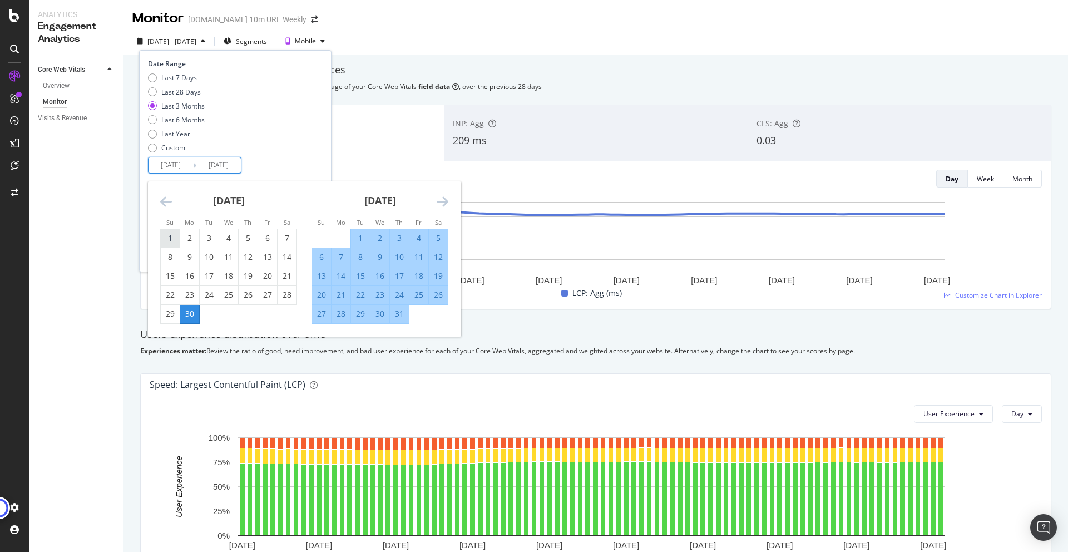
click at [175, 231] on div "1" at bounding box center [170, 238] width 19 height 18
type input "2025/06/01"
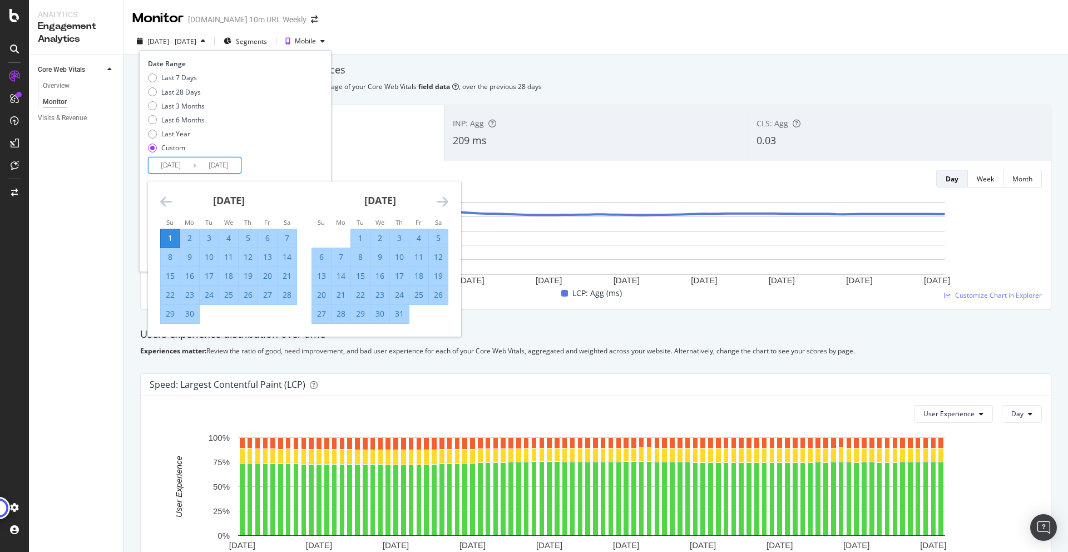
click at [287, 161] on div "Date Range Last 7 Days Last 28 Days Last 3 Months Last 6 Months Last Year Custo…" at bounding box center [234, 116] width 172 height 115
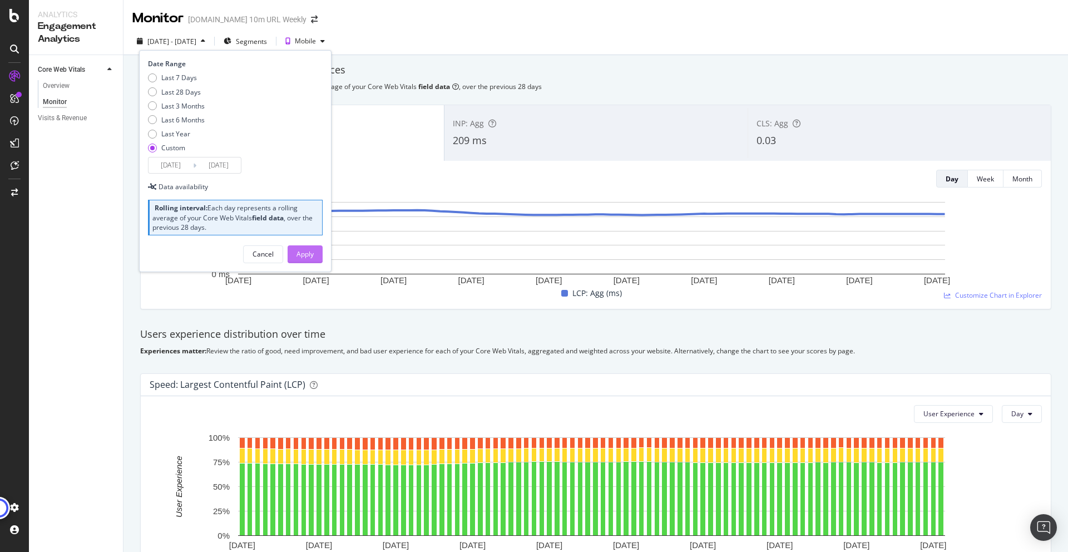
click at [314, 256] on button "Apply" at bounding box center [305, 254] width 35 height 18
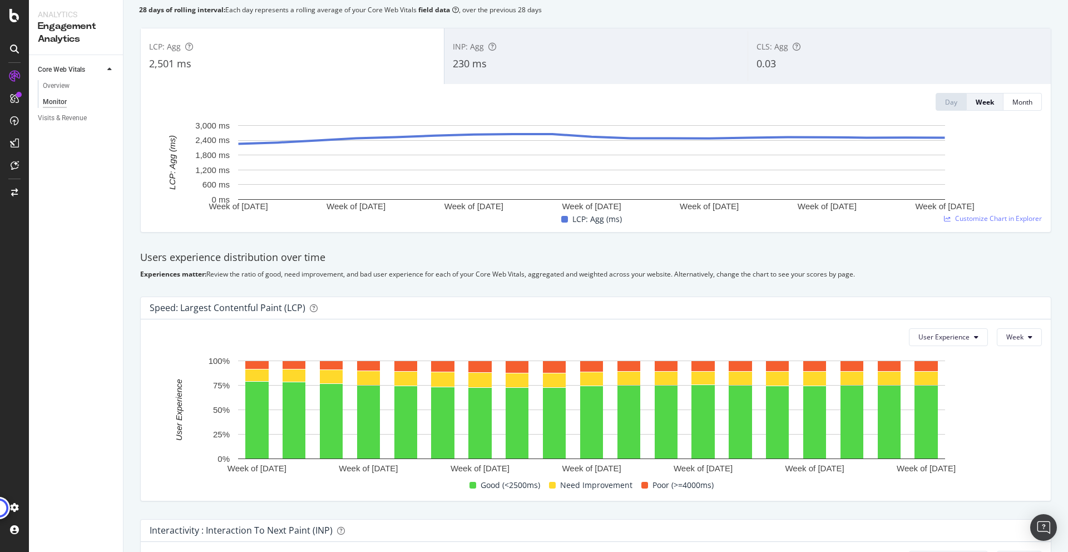
scroll to position [97, 0]
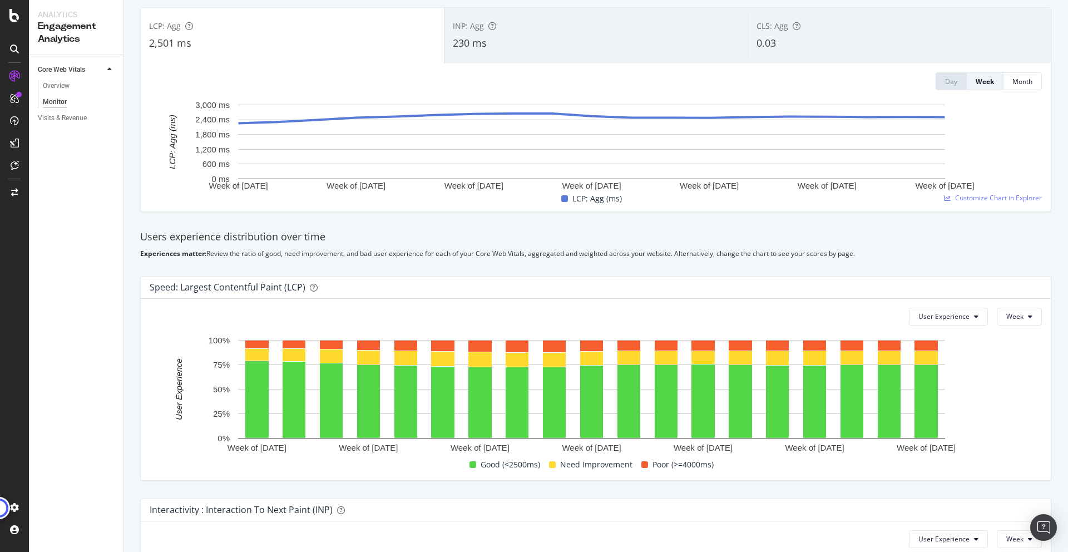
click at [463, 31] on div "INP: Agg" at bounding box center [596, 26] width 287 height 11
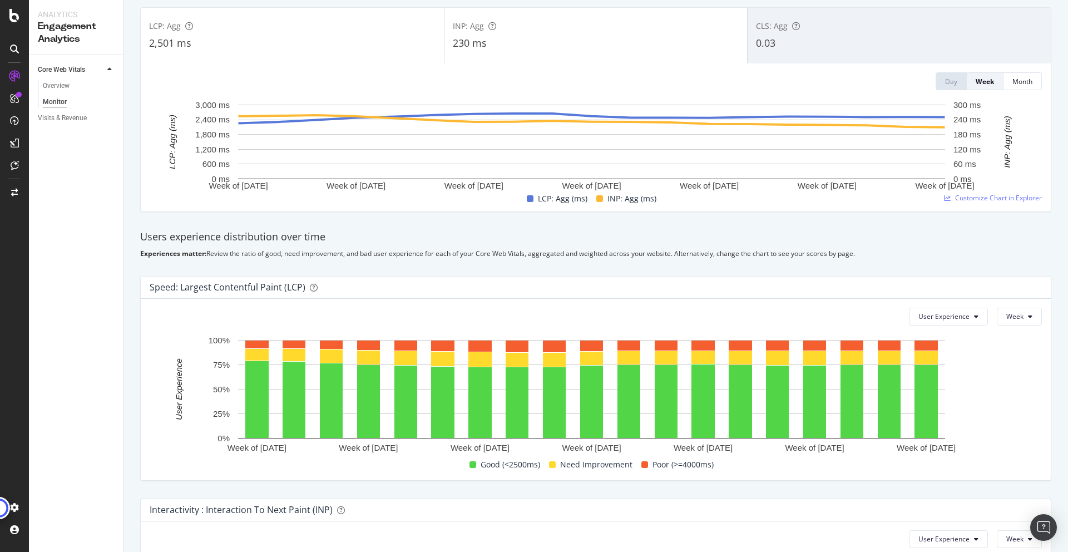
click at [398, 41] on div "2,501 ms" at bounding box center [292, 43] width 287 height 14
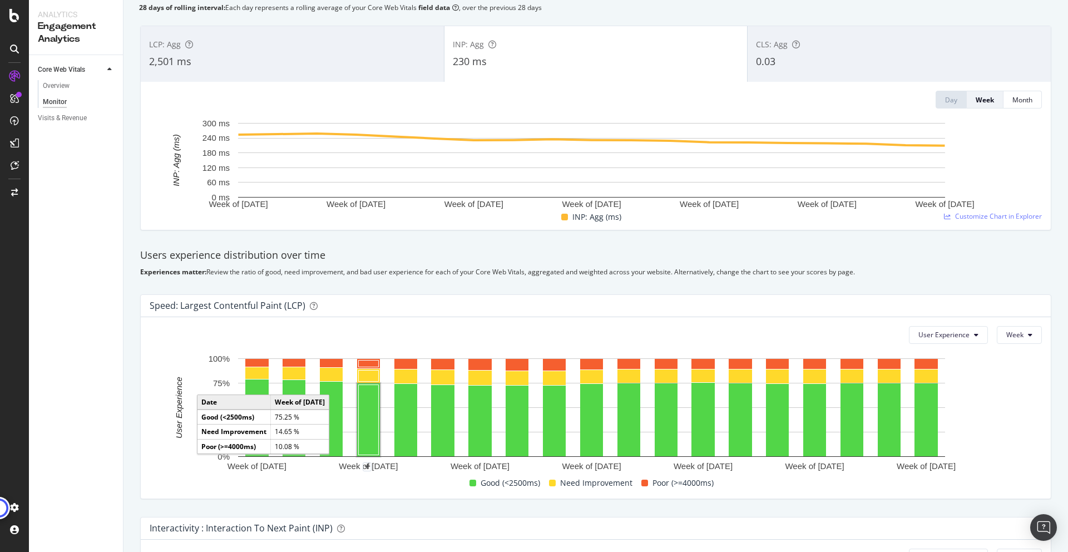
scroll to position [0, 0]
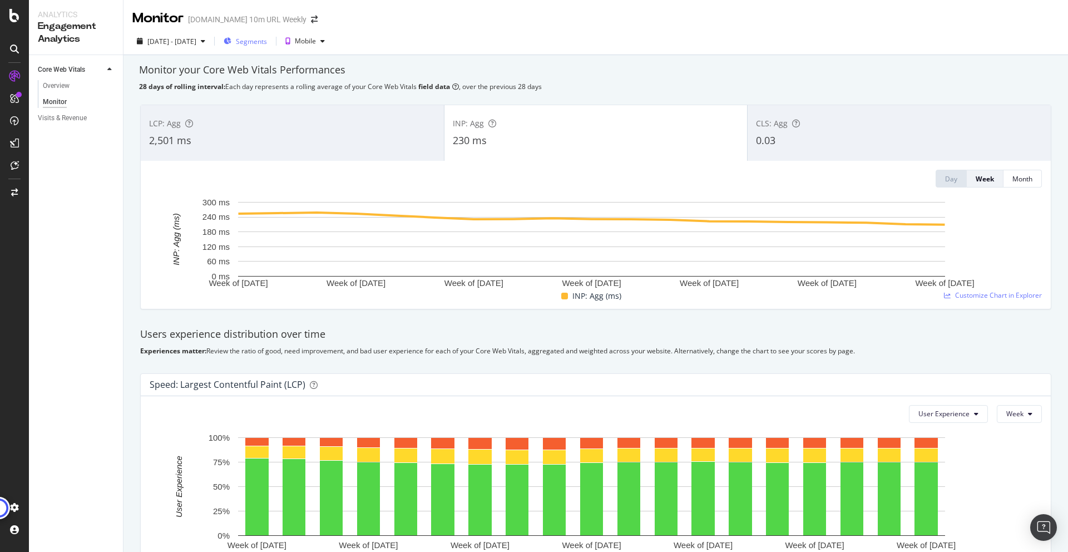
click at [267, 42] on span "Segments" at bounding box center [251, 41] width 31 height 9
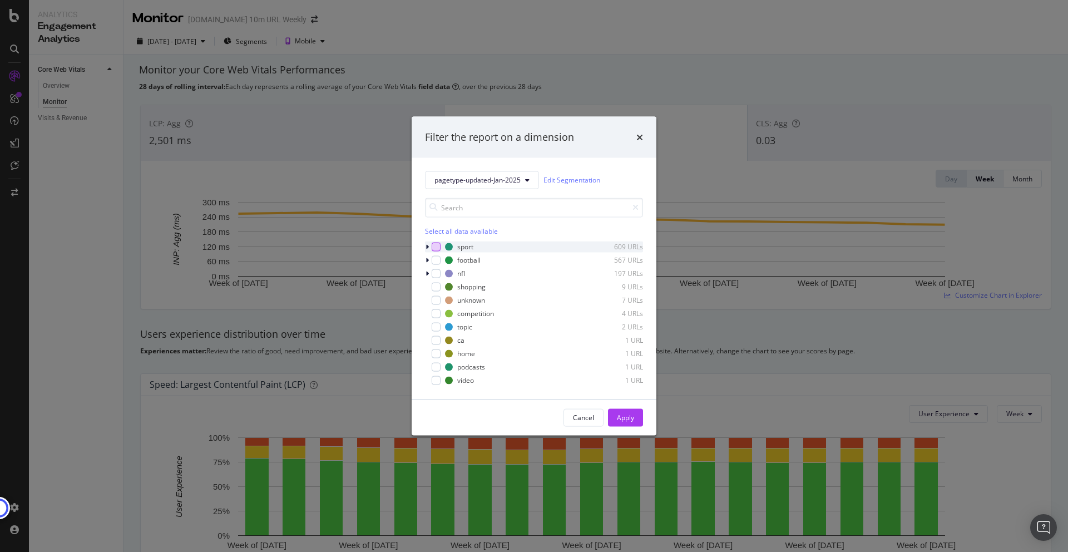
click at [433, 248] on div "modal" at bounding box center [436, 246] width 9 height 9
click at [618, 413] on div "Apply" at bounding box center [625, 417] width 17 height 9
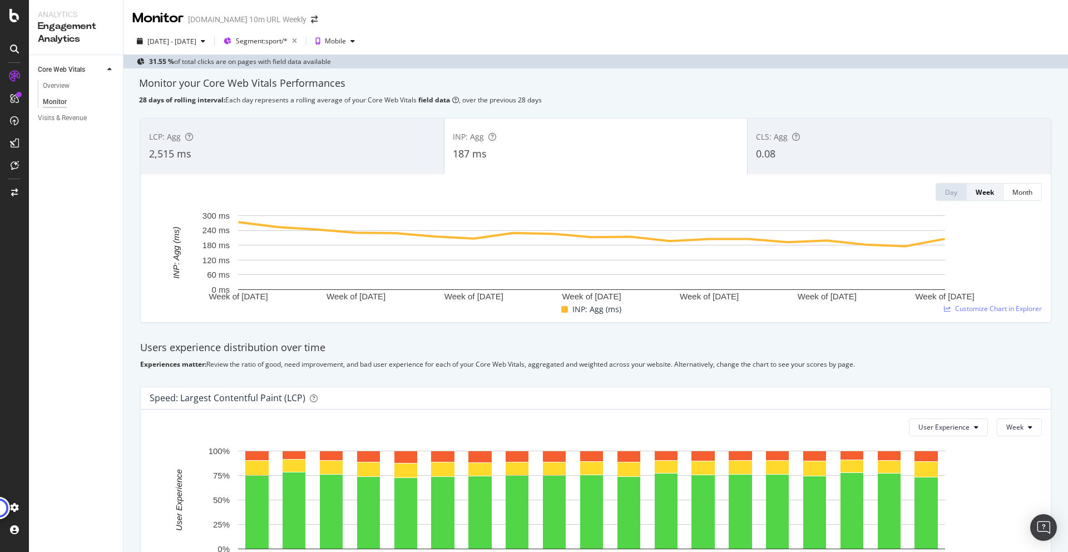
click at [358, 142] on div "LCP: Agg" at bounding box center [292, 136] width 287 height 11
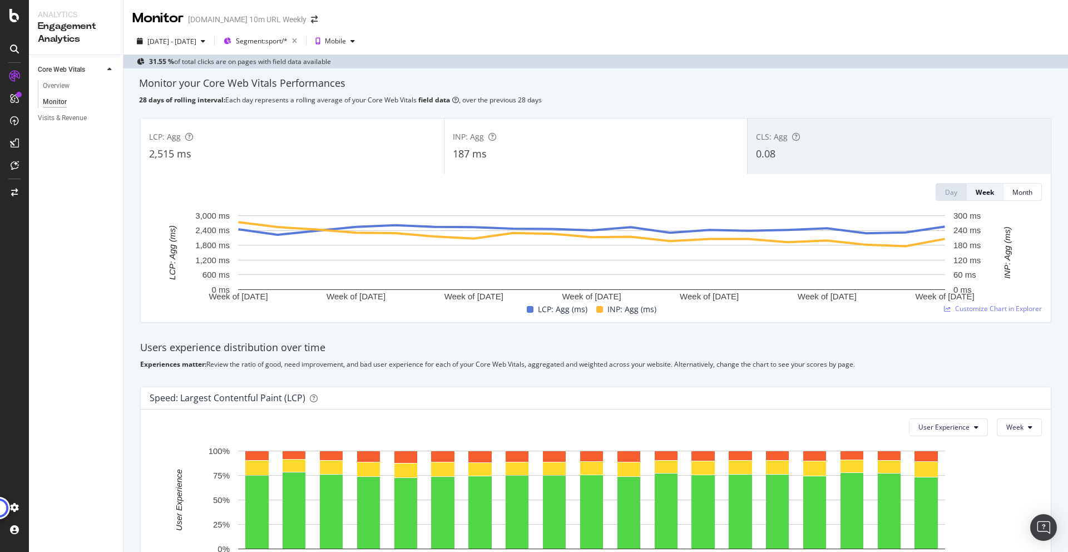
click at [553, 162] on div "INP: Agg 187 ms" at bounding box center [596, 146] width 303 height 50
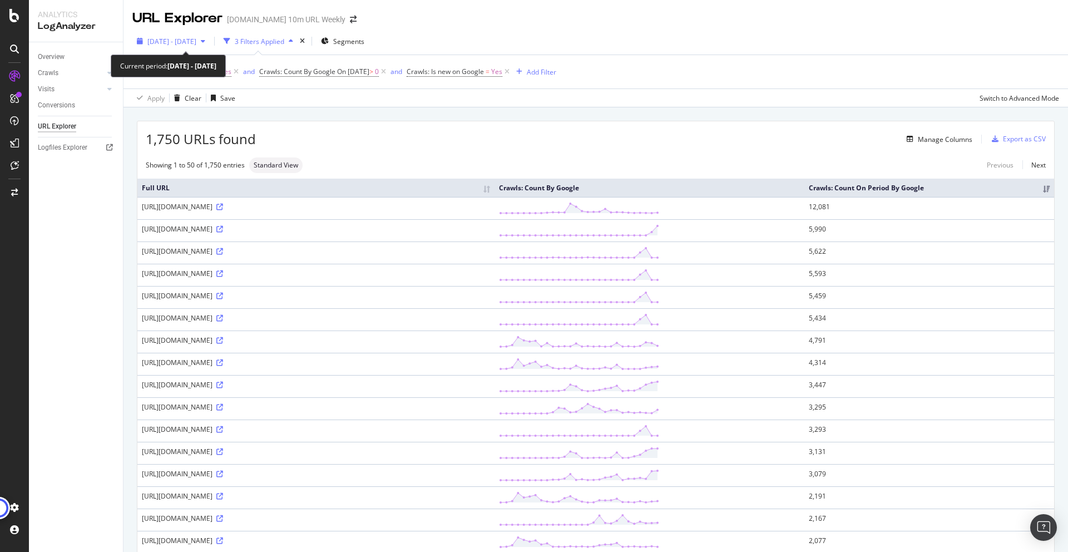
click at [196, 38] on span "[DATE] - [DATE]" at bounding box center [171, 41] width 49 height 9
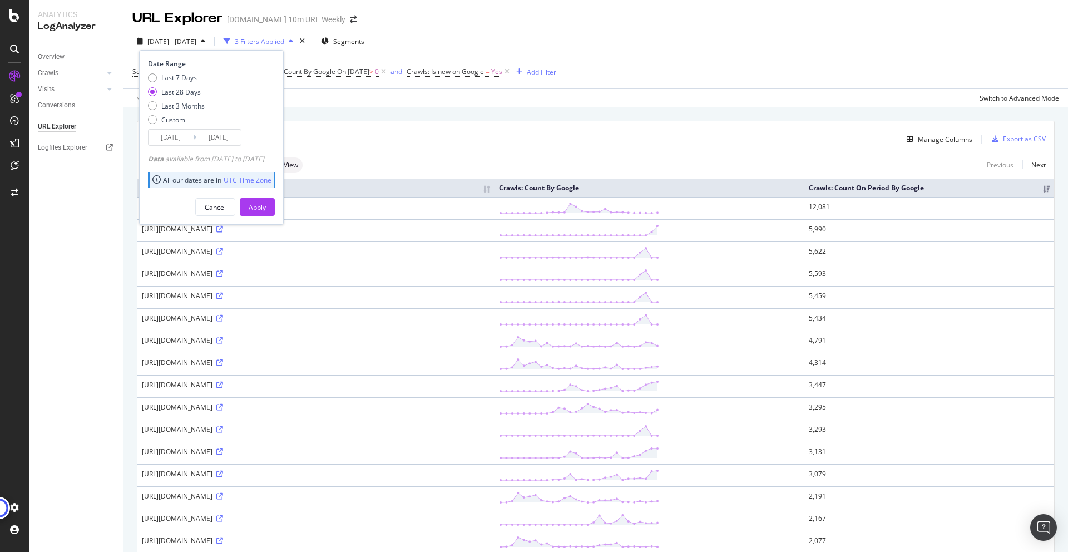
click at [175, 140] on input "[DATE]" at bounding box center [171, 138] width 45 height 16
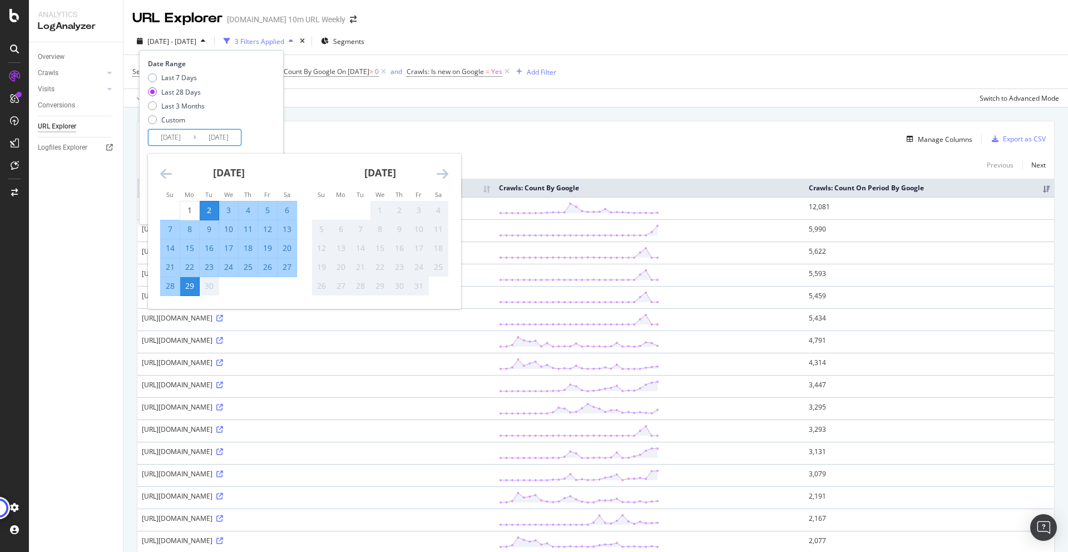
click at [160, 167] on icon "Move backward to switch to the previous month." at bounding box center [166, 173] width 12 height 13
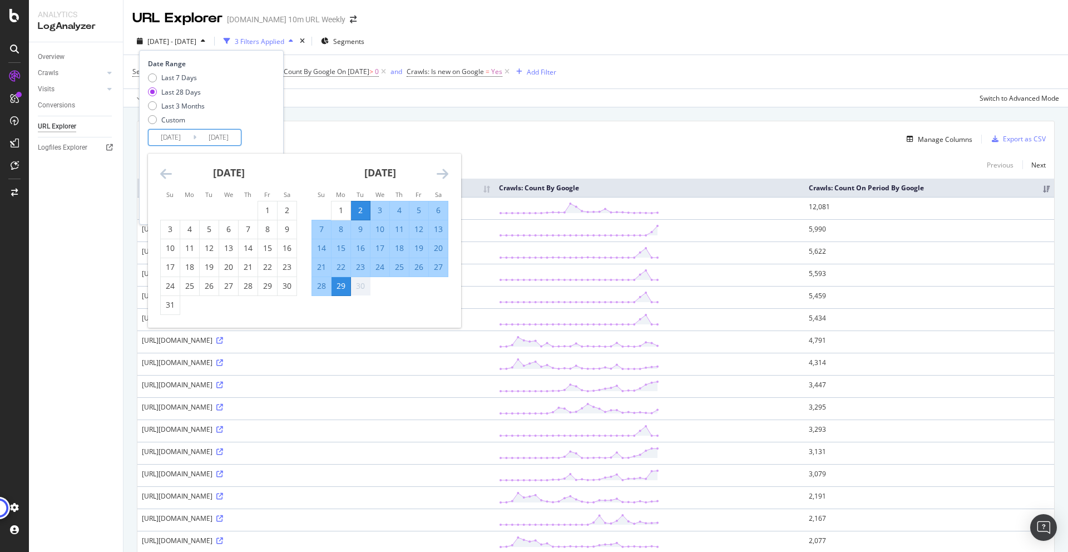
click at [160, 167] on icon "Move backward to switch to the previous month." at bounding box center [166, 173] width 12 height 13
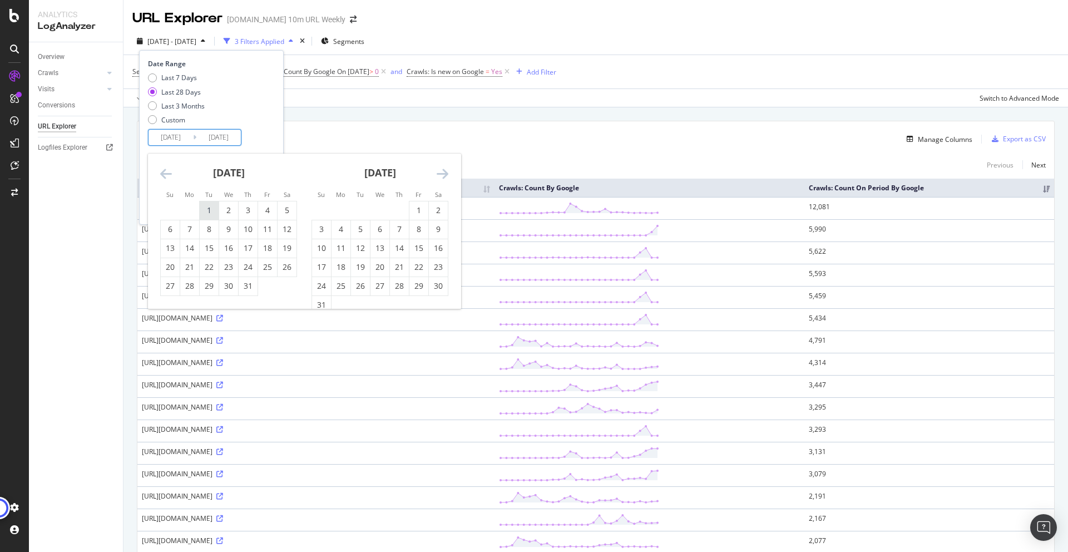
click at [210, 205] on div "1" at bounding box center [209, 210] width 19 height 11
type input "2025/07/01"
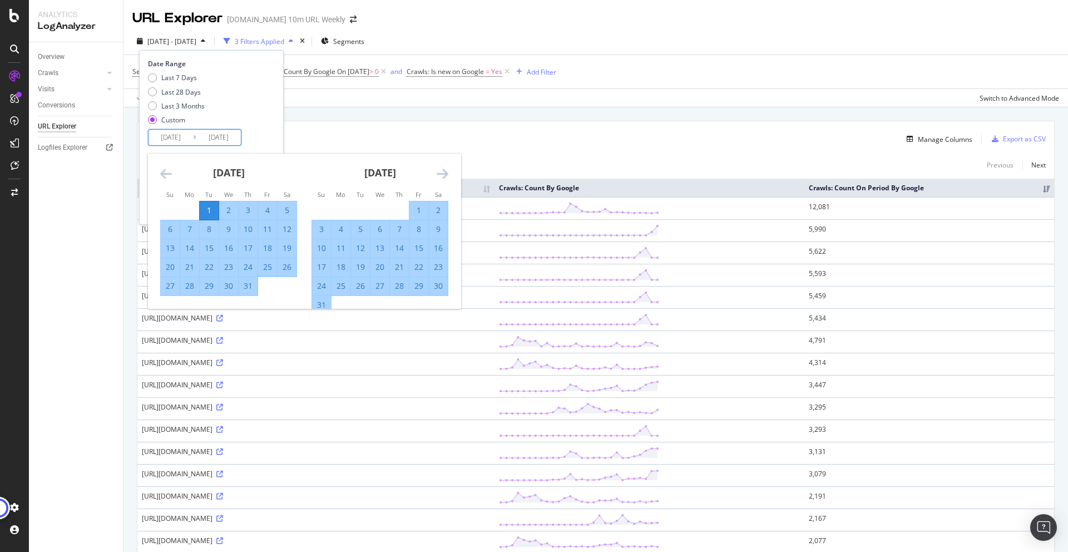
click at [250, 292] on div "31" at bounding box center [248, 285] width 19 height 11
type input "2025/07/31"
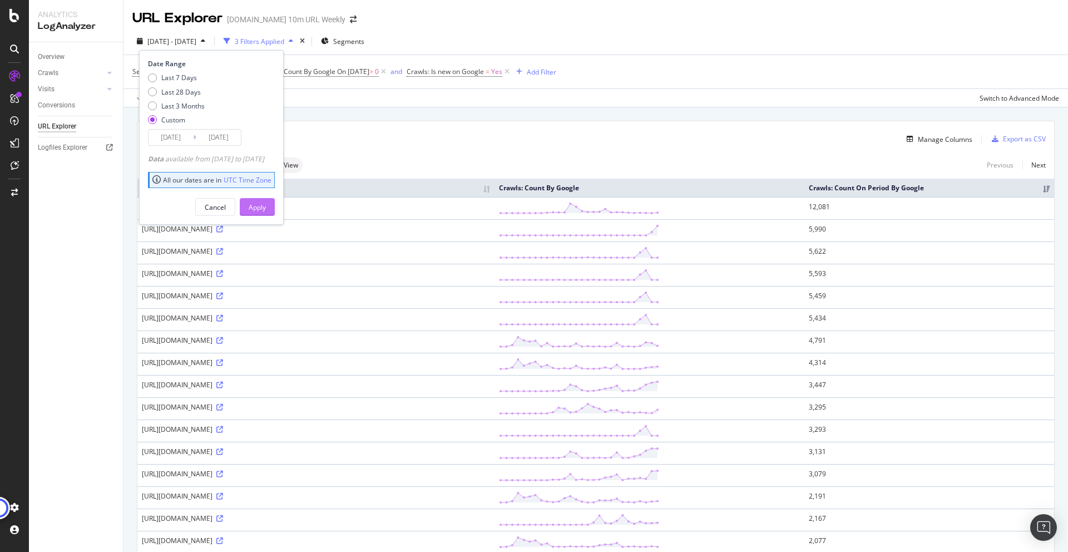
click at [266, 212] on div "Apply" at bounding box center [257, 207] width 17 height 17
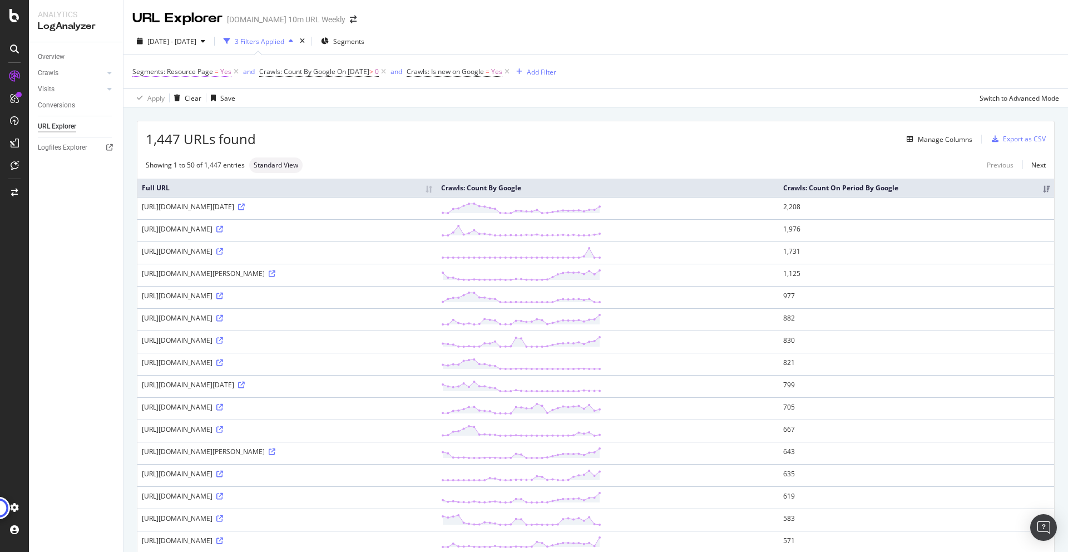
click at [221, 70] on span "Yes" at bounding box center [225, 72] width 11 height 16
click at [158, 96] on icon at bounding box center [158, 98] width 8 height 7
click at [153, 134] on span "No" at bounding box center [151, 135] width 9 height 9
click at [253, 120] on div "Apply" at bounding box center [255, 121] width 17 height 9
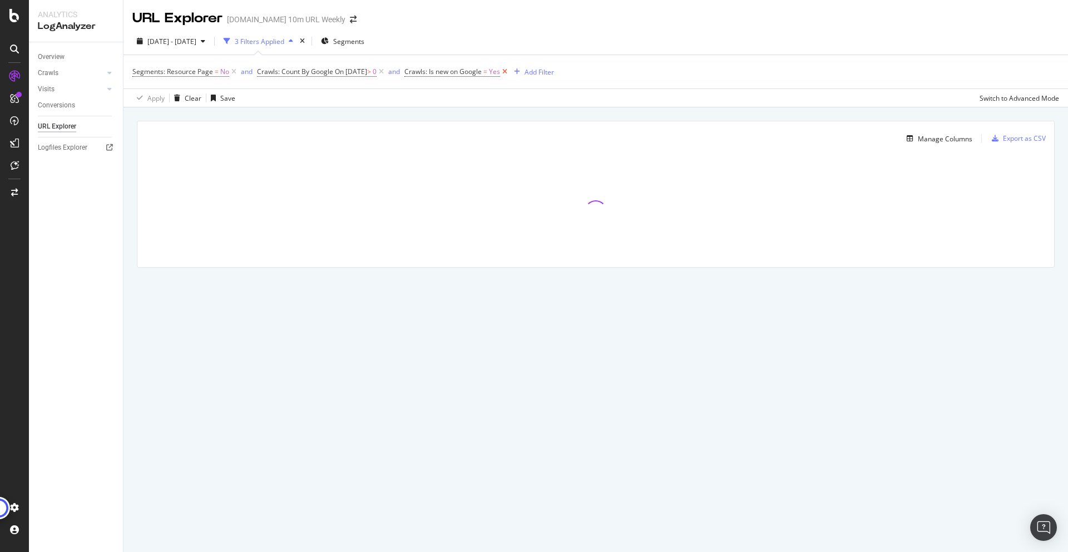
click at [510, 73] on icon at bounding box center [504, 71] width 9 height 11
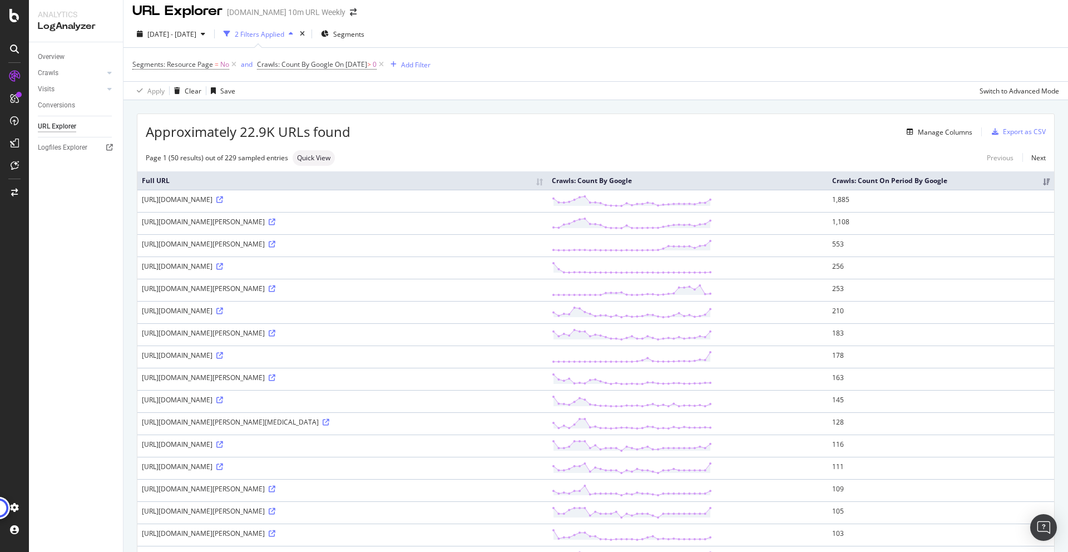
scroll to position [8, 0]
click at [216, 62] on span "=" at bounding box center [217, 63] width 4 height 9
click at [155, 88] on icon at bounding box center [155, 90] width 8 height 7
click at [155, 115] on span "Yes" at bounding box center [152, 112] width 11 height 9
click at [249, 117] on div "Apply" at bounding box center [255, 113] width 17 height 9
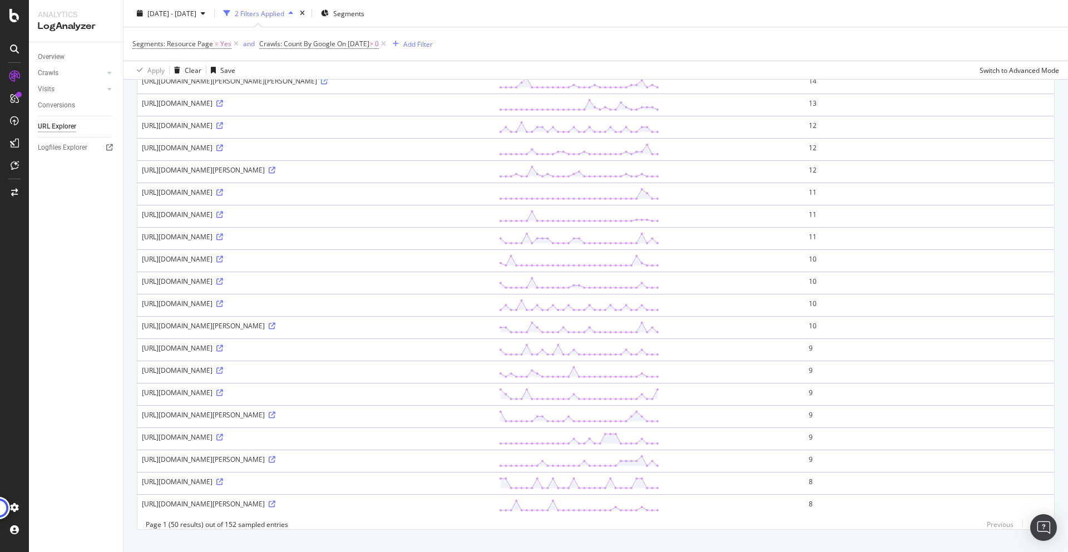
scroll to position [818, 0]
